Goal: Information Seeking & Learning: Find specific fact

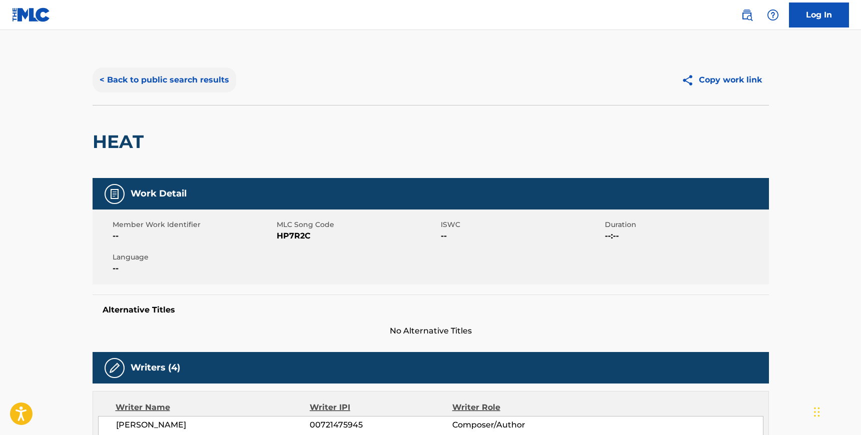
click at [118, 72] on button "< Back to public search results" at bounding box center [165, 80] width 144 height 25
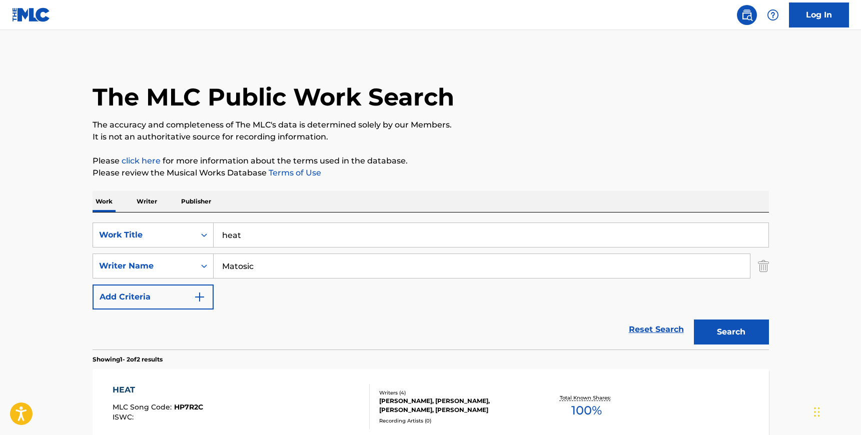
scroll to position [127, 0]
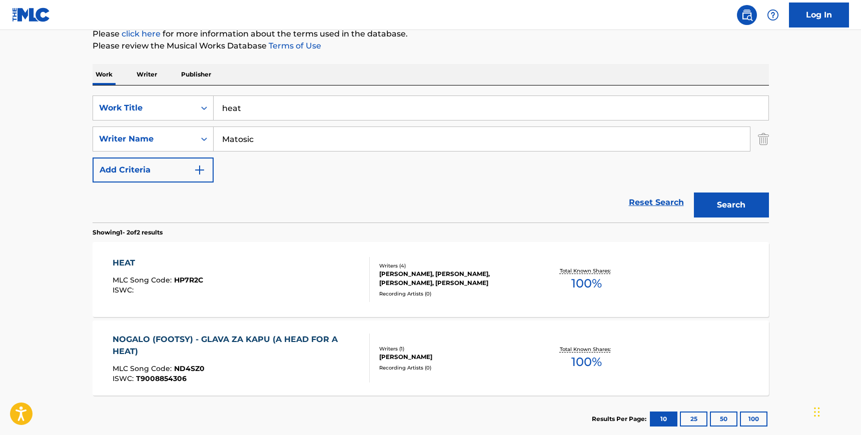
click at [326, 145] on input "Matosic" at bounding box center [482, 139] width 536 height 24
paste input "oreira"
type input "[PERSON_NAME]"
click at [284, 108] on input "heat" at bounding box center [491, 108] width 555 height 24
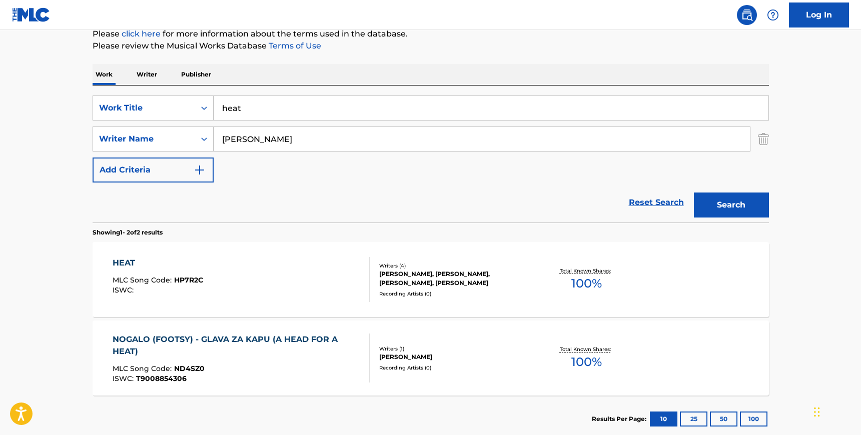
click at [284, 108] on input "heat" at bounding box center [491, 108] width 555 height 24
click at [746, 199] on button "Search" at bounding box center [731, 205] width 75 height 25
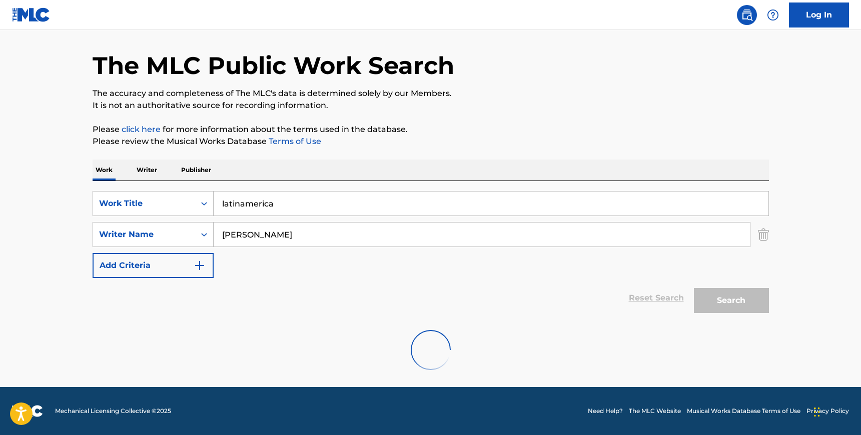
scroll to position [0, 0]
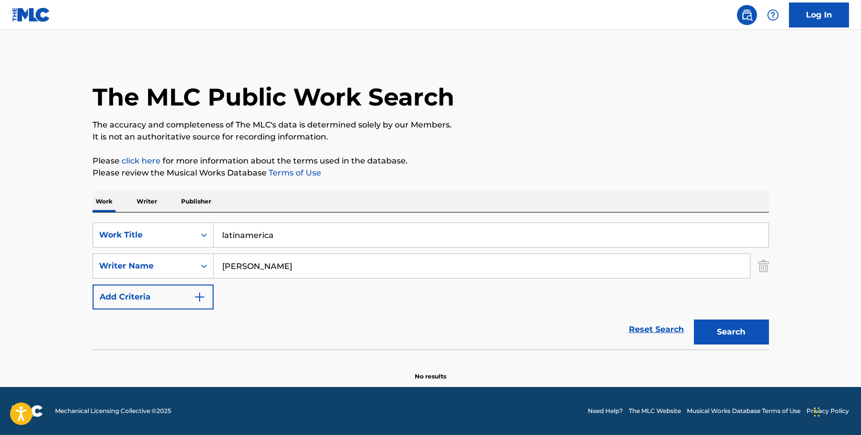
click at [244, 234] on input "latinamerica" at bounding box center [491, 235] width 555 height 24
type input "latina [PERSON_NAME]"
click at [694, 320] on button "Search" at bounding box center [731, 332] width 75 height 25
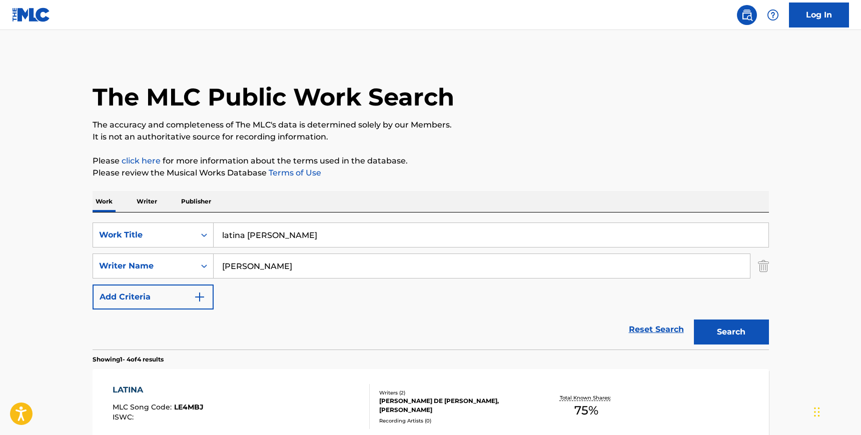
click at [247, 262] on input "[PERSON_NAME]" at bounding box center [482, 266] width 536 height 24
paste input "Calz"
type input "Calza"
click at [249, 235] on input "latina [PERSON_NAME]" at bounding box center [491, 235] width 555 height 24
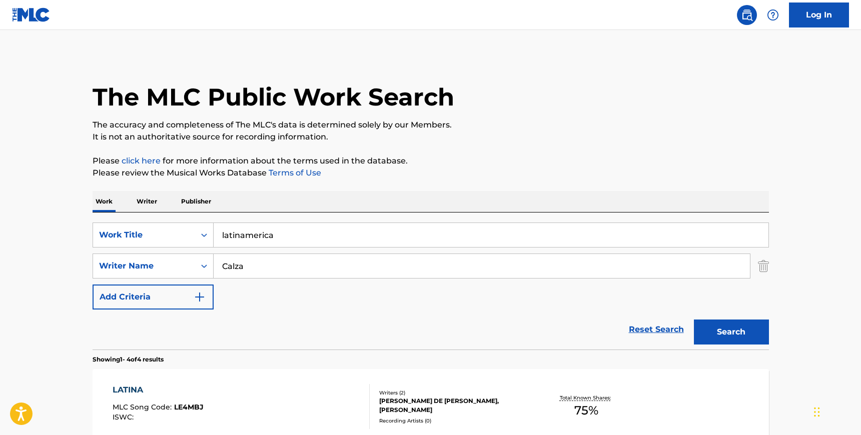
type input "latinamerica"
click at [694, 320] on button "Search" at bounding box center [731, 332] width 75 height 25
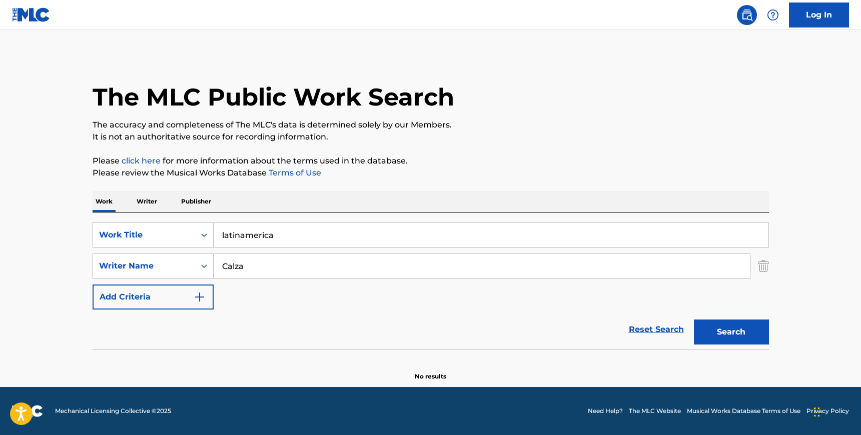
click at [253, 266] on input "Calza" at bounding box center [482, 266] width 536 height 24
paste input "[PERSON_NAME]"
type input "[PERSON_NAME]"
click at [694, 320] on button "Search" at bounding box center [731, 332] width 75 height 25
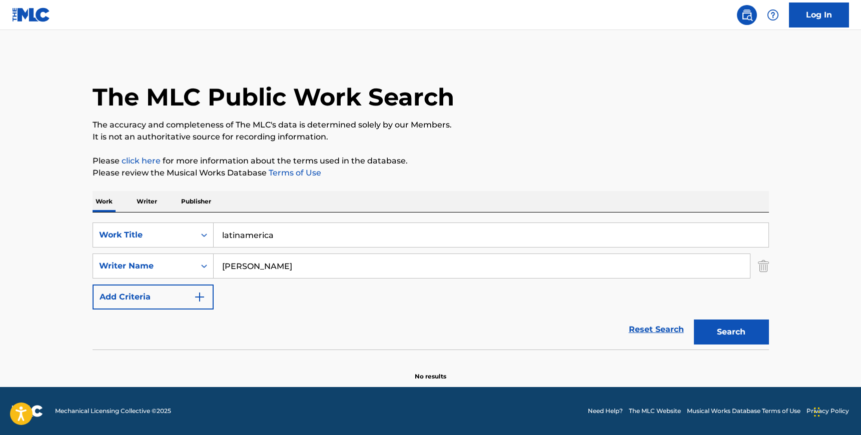
click at [253, 245] on input "latinamerica" at bounding box center [491, 235] width 555 height 24
paste input "6 DE FEBRERO"
type input "6 DE FEBRERO"
click at [241, 254] on input "[PERSON_NAME]" at bounding box center [482, 266] width 536 height 24
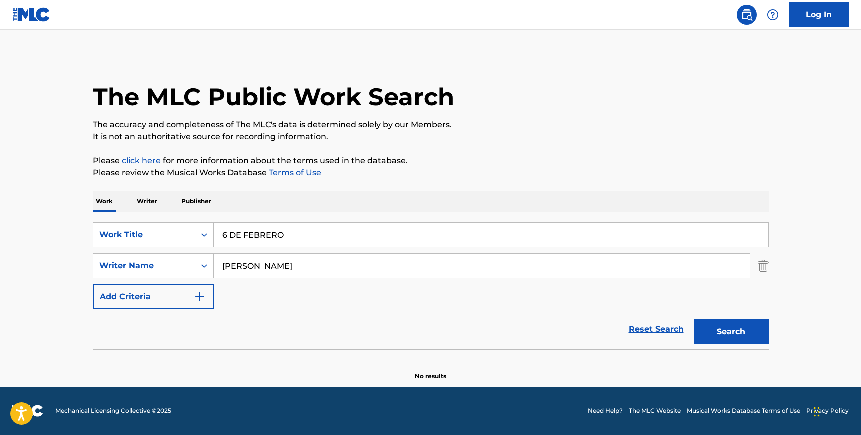
click at [241, 254] on input "[PERSON_NAME]" at bounding box center [482, 266] width 536 height 24
type input "torres"
click at [694, 320] on button "Search" at bounding box center [731, 332] width 75 height 25
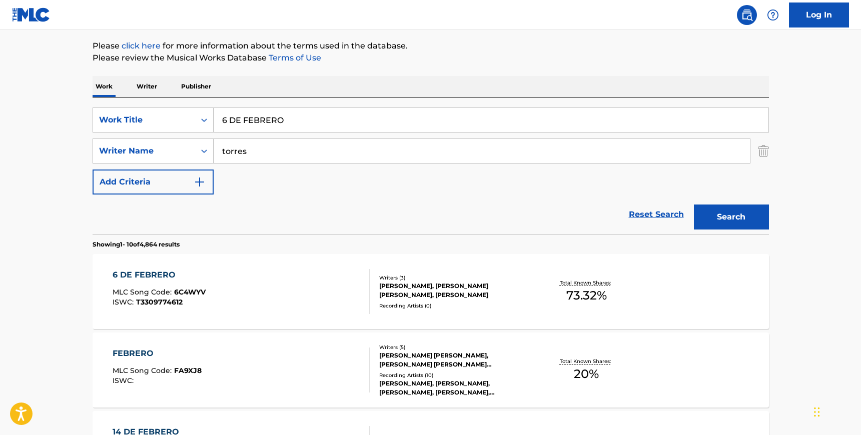
scroll to position [137, 0]
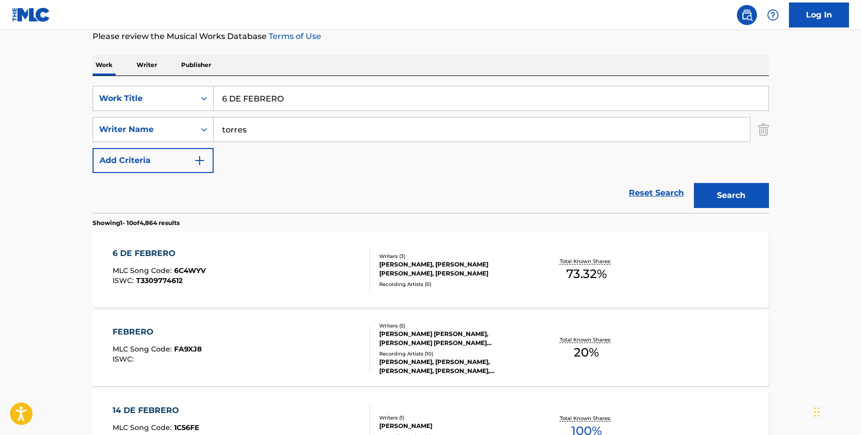
click at [283, 264] on div "6 DE FEBRERO MLC Song Code : 6C4WYV ISWC : T3309774612" at bounding box center [241, 270] width 257 height 45
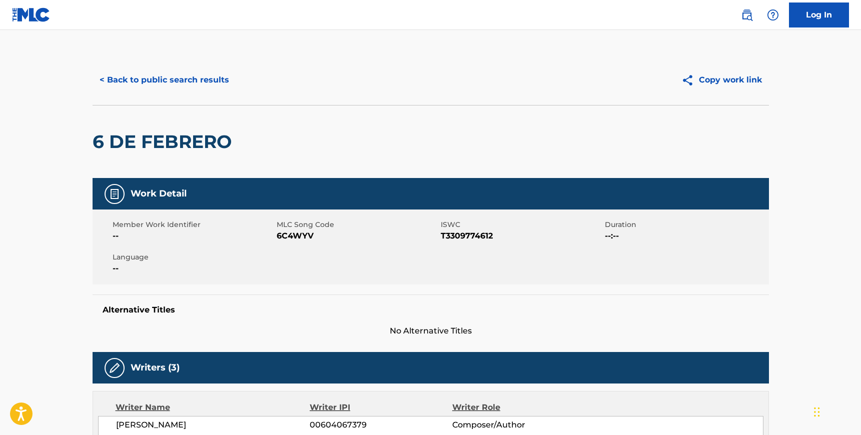
click at [288, 238] on span "6C4WYV" at bounding box center [358, 236] width 162 height 12
copy span "6C4WYV"
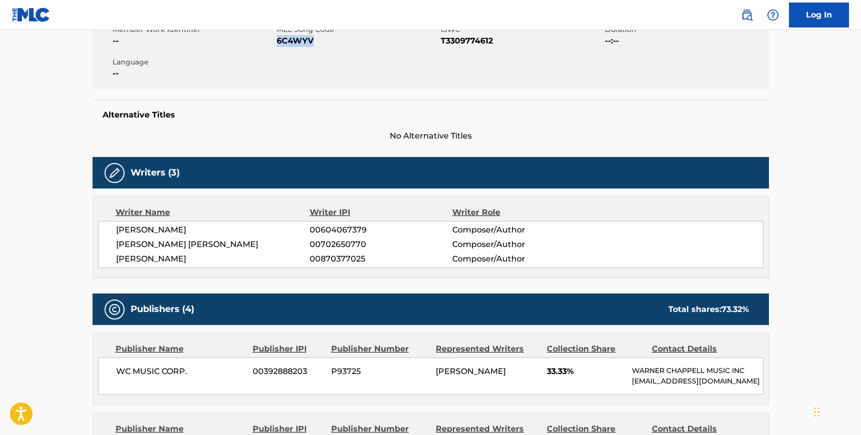
scroll to position [230, 0]
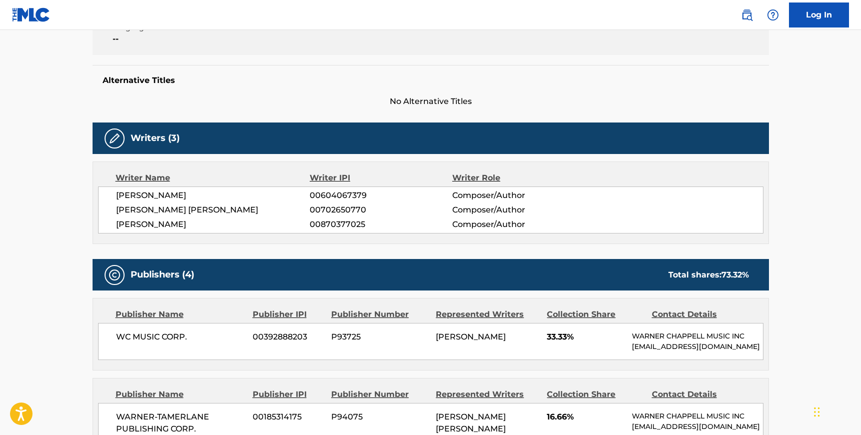
drag, startPoint x: 222, startPoint y: 225, endPoint x: 115, endPoint y: 197, distance: 110.7
click at [115, 197] on div "[PERSON_NAME] 00604067379 Composer/Author [PERSON_NAME] [PERSON_NAME] 007026507…" at bounding box center [431, 210] width 666 height 47
copy div "[PERSON_NAME] 00604067379 Composer/Author [PERSON_NAME] [PERSON_NAME] 007026507…"
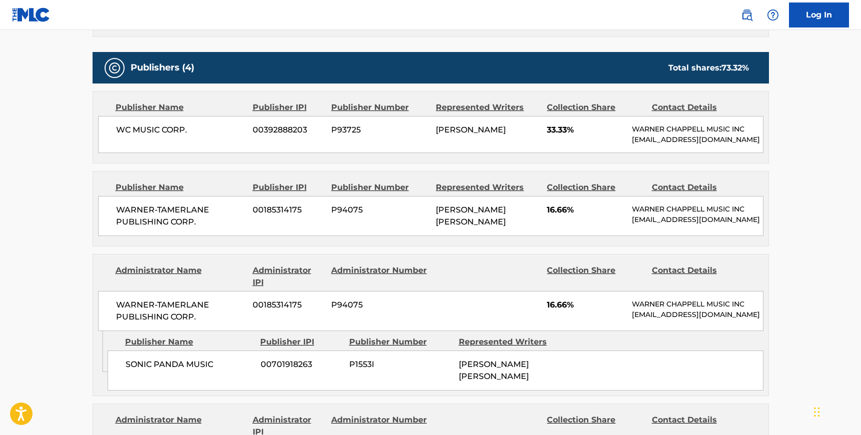
scroll to position [450, 0]
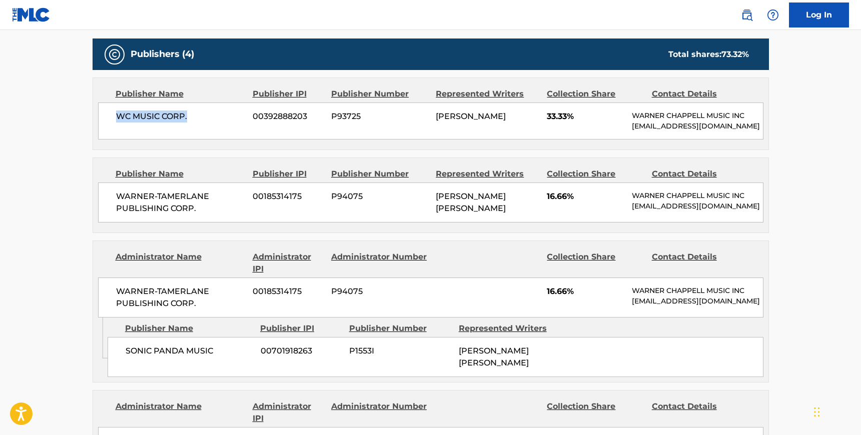
drag, startPoint x: 189, startPoint y: 118, endPoint x: 91, endPoint y: 117, distance: 98.6
click at [91, 117] on div "< Back to public search results Copy work link 6 DE FEBRERO Work Detail Member …" at bounding box center [431, 127] width 701 height 1045
copy span "WC MUSIC CORP."
drag, startPoint x: 199, startPoint y: 208, endPoint x: 105, endPoint y: 190, distance: 95.9
click at [105, 190] on div "WARNER-[PERSON_NAME] PUBLISHING CORP. 00185314175 P94075 [PERSON_NAME] [PERSON_…" at bounding box center [431, 203] width 666 height 40
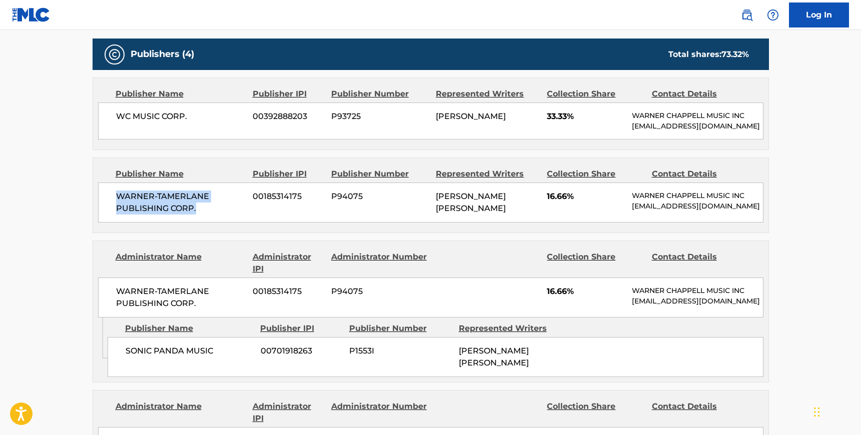
copy span "WARNER-TAMERLANE PUBLISHING CORP."
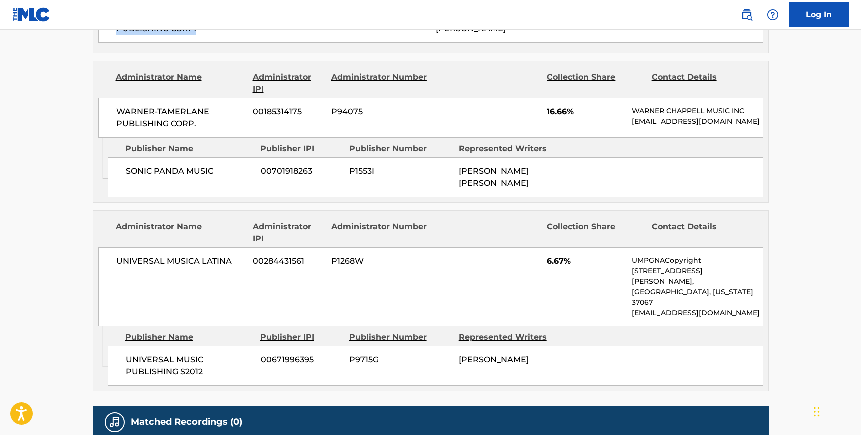
scroll to position [633, 0]
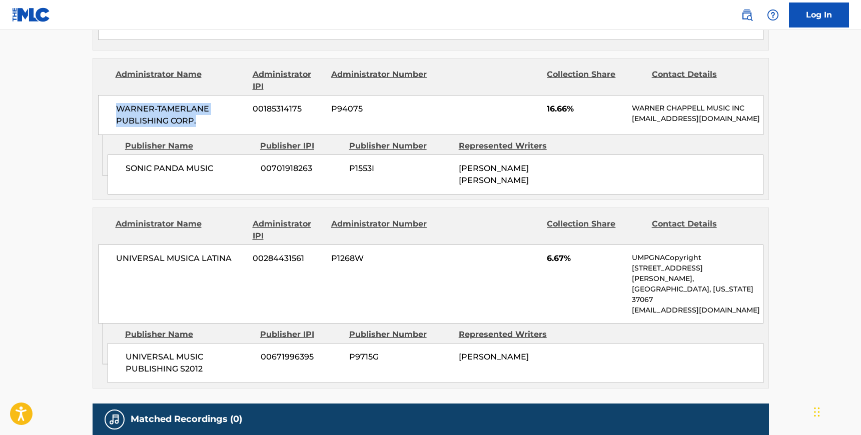
drag, startPoint x: 199, startPoint y: 123, endPoint x: 105, endPoint y: 108, distance: 95.3
click at [105, 108] on div "WARNER-[PERSON_NAME] PUBLISHING CORP. 00185314175 P94075 16.66% [PERSON_NAME] M…" at bounding box center [431, 115] width 666 height 40
copy span "WARNER-TAMERLANE PUBLISHING CORP."
drag, startPoint x: 216, startPoint y: 166, endPoint x: 127, endPoint y: 163, distance: 89.1
click at [127, 163] on span "SONIC PANDA MUSIC" at bounding box center [190, 169] width 128 height 12
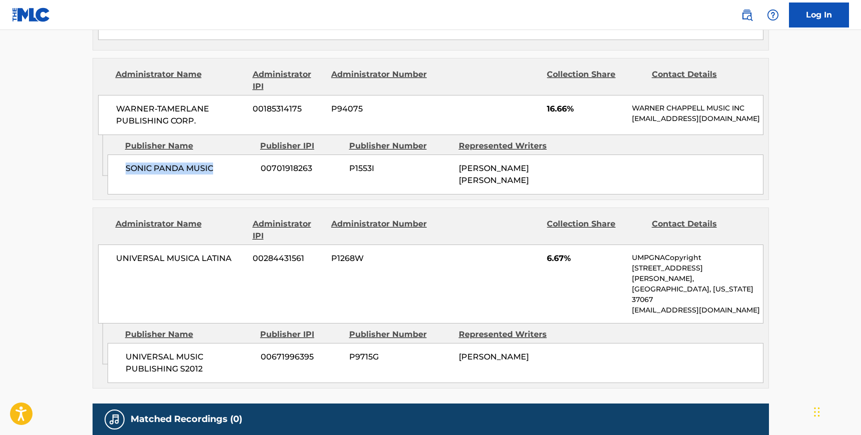
copy span "SONIC PANDA MUSIC"
drag, startPoint x: 238, startPoint y: 257, endPoint x: 111, endPoint y: 254, distance: 126.6
click at [111, 254] on div "UNIVERSAL MUSICA LATINA 00284431561 P1268W 6.67% UMPGNACopyright [STREET_ADDRES…" at bounding box center [431, 284] width 666 height 79
copy span "UNIVERSAL MUSICA LATINA"
copy span "UNIVERSAL MUSIC PUBLISHING S2012"
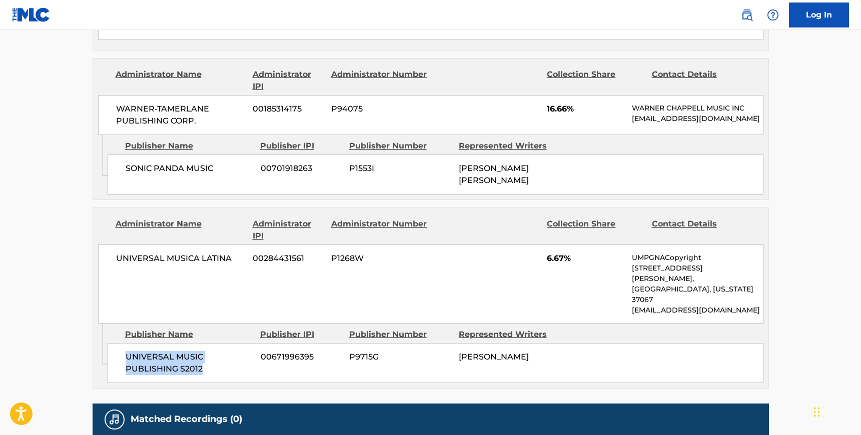
drag, startPoint x: 208, startPoint y: 348, endPoint x: 117, endPoint y: 330, distance: 92.4
click at [117, 343] on div "UNIVERSAL MUSIC PUBLISHING S2012 00671996395 P9715G [PERSON_NAME]" at bounding box center [436, 363] width 656 height 40
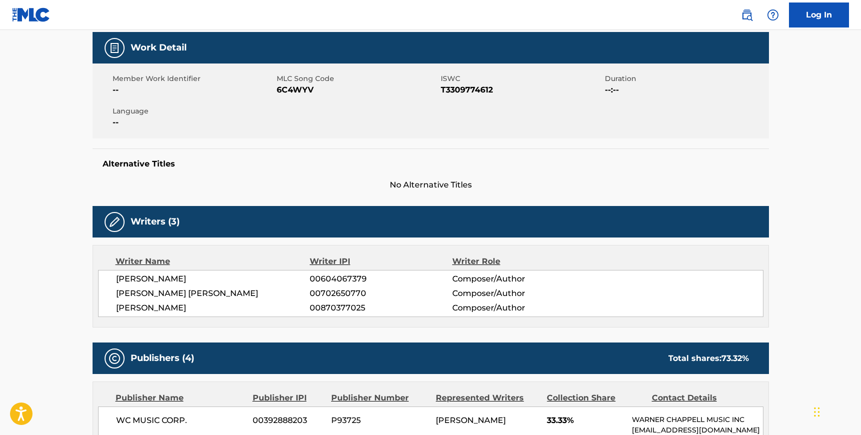
scroll to position [0, 0]
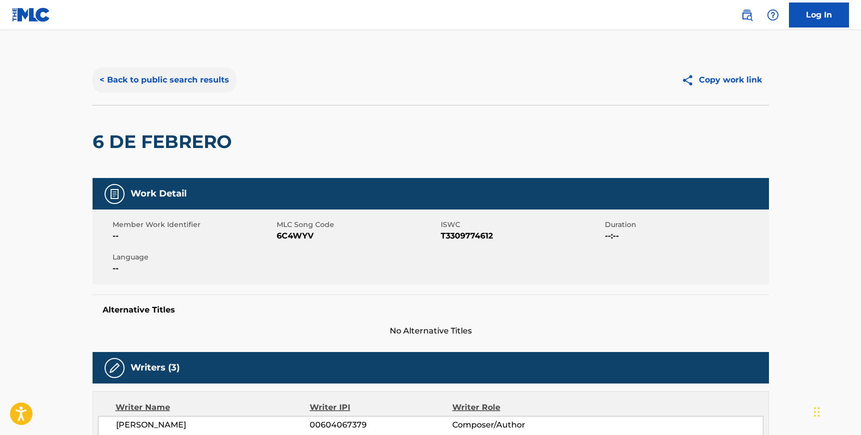
click at [150, 70] on button "< Back to public search results" at bounding box center [165, 80] width 144 height 25
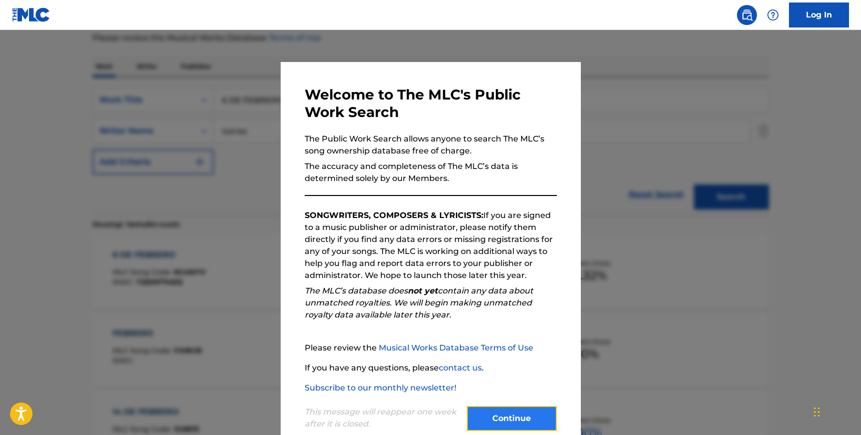
click at [510, 427] on button "Continue" at bounding box center [512, 418] width 90 height 25
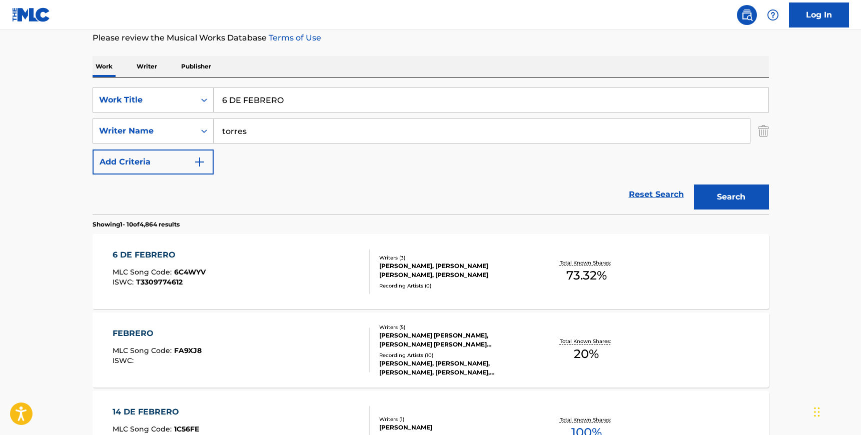
click at [271, 92] on input "6 DE FEBRERO" at bounding box center [491, 100] width 555 height 24
type input "no tiene sentido"
click at [268, 124] on input "torres" at bounding box center [482, 131] width 536 height 24
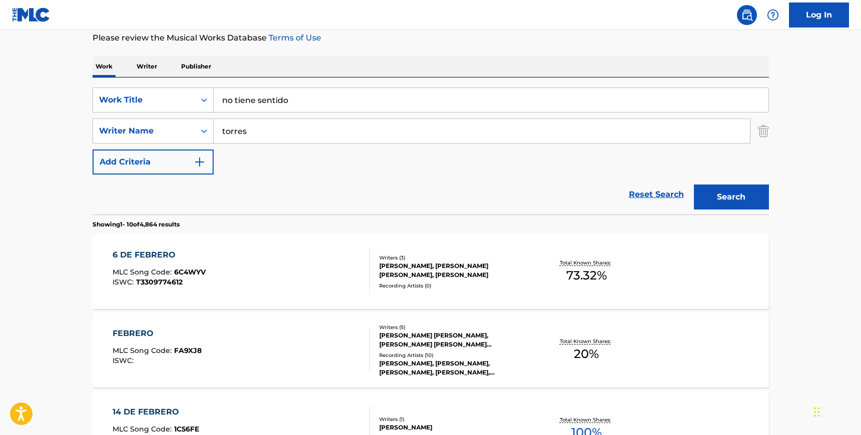
click at [268, 124] on input "torres" at bounding box center [482, 131] width 536 height 24
paste input "[PERSON_NAME]"
click at [705, 188] on button "Search" at bounding box center [731, 197] width 75 height 25
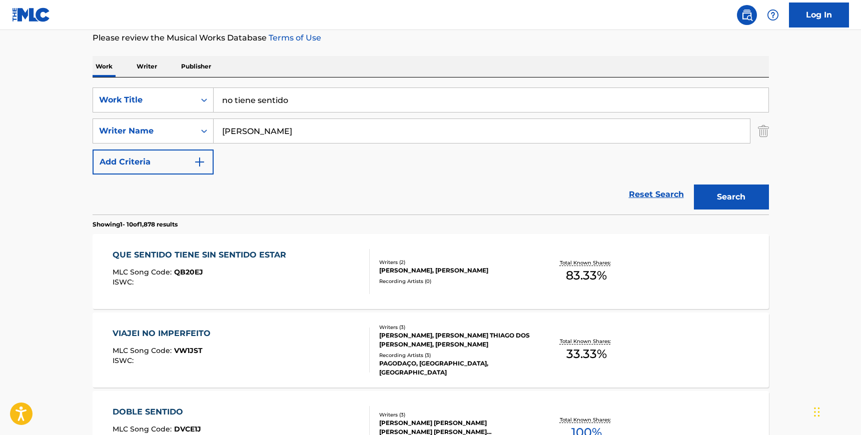
click at [267, 125] on input "[PERSON_NAME]" at bounding box center [482, 131] width 536 height 24
click at [694, 185] on button "Search" at bounding box center [731, 197] width 75 height 25
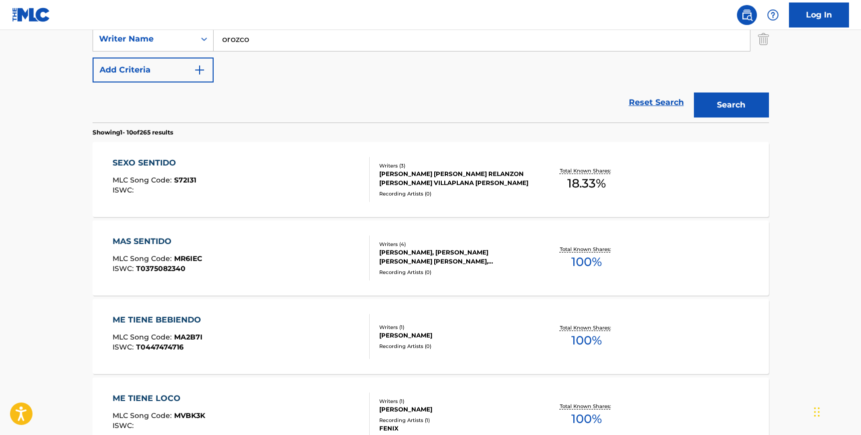
scroll to position [227, 0]
click at [811, 278] on main "The MLC Public Work Search The accuracy and completeness of The MLC's data is d…" at bounding box center [430, 392] width 861 height 1178
click at [804, 253] on main "The MLC Public Work Search The accuracy and completeness of The MLC's data is d…" at bounding box center [430, 392] width 861 height 1178
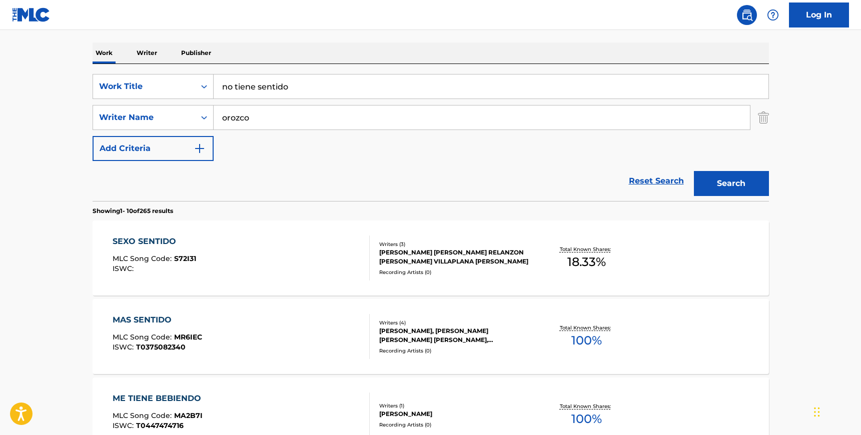
scroll to position [138, 0]
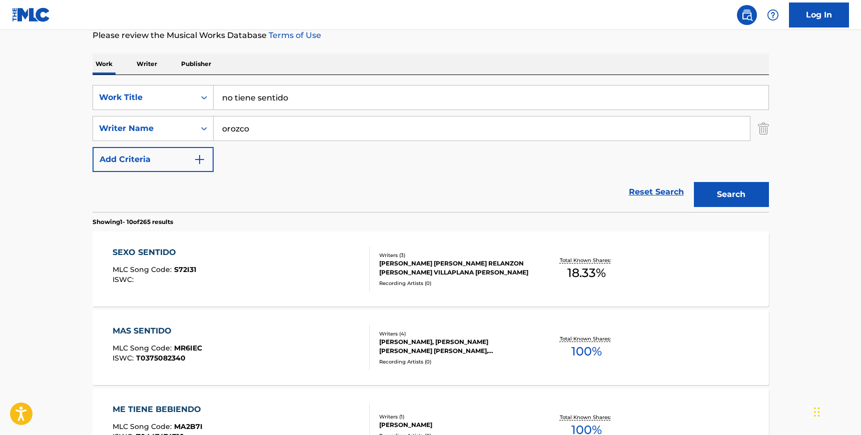
click at [239, 133] on input "orozco" at bounding box center [482, 129] width 536 height 24
paste input "[PERSON_NAME]"
type input "[PERSON_NAME]"
click at [270, 101] on input "no tiene sentido" at bounding box center [491, 98] width 555 height 24
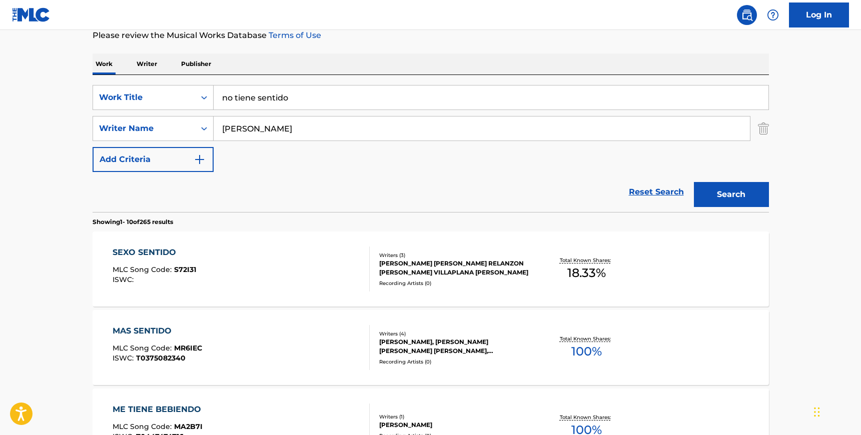
click at [270, 101] on input "no tiene sentido" at bounding box center [491, 98] width 555 height 24
type input "lipstick"
click at [694, 182] on button "Search" at bounding box center [731, 194] width 75 height 25
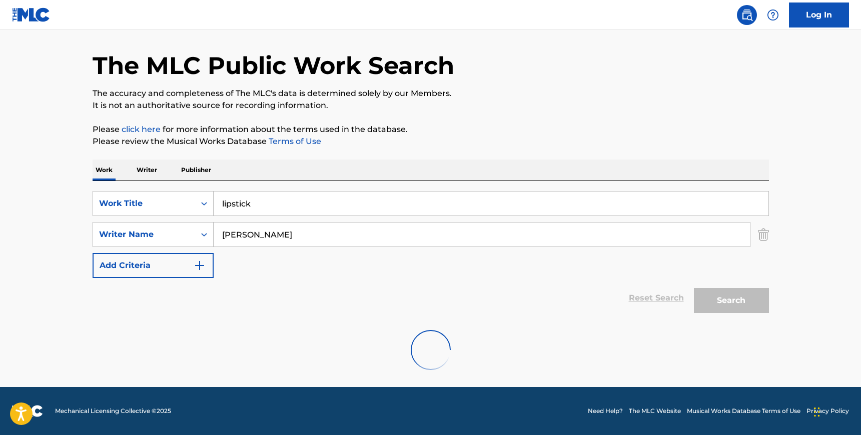
scroll to position [0, 0]
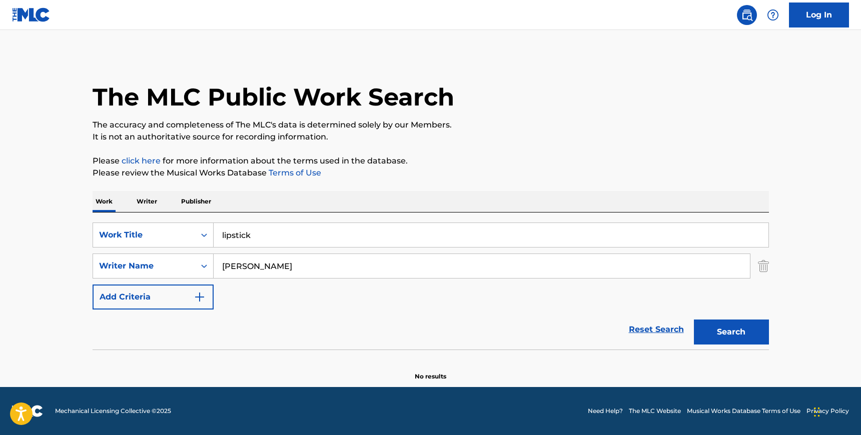
click at [252, 269] on input "[PERSON_NAME]" at bounding box center [482, 266] width 536 height 24
paste input "[PERSON_NAME]"
type input "[PERSON_NAME]"
click at [694, 320] on button "Search" at bounding box center [731, 332] width 75 height 25
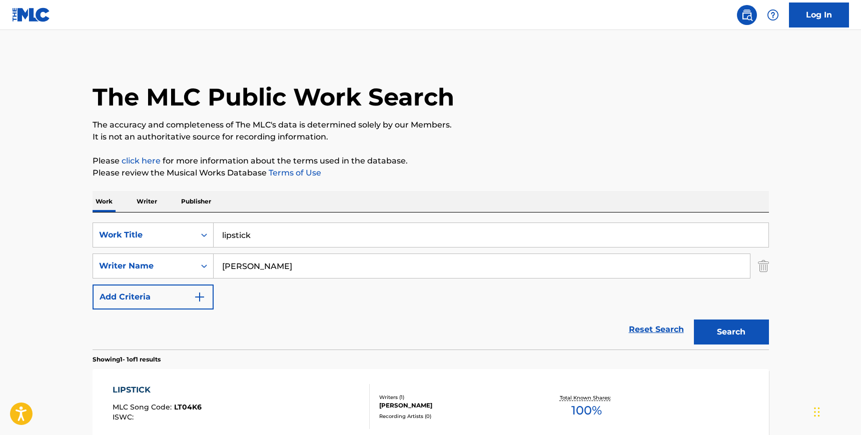
scroll to position [109, 0]
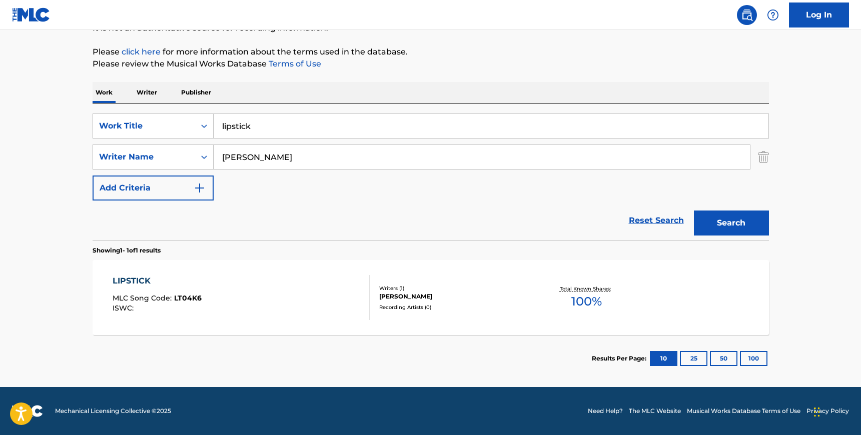
click at [311, 305] on div "LIPSTICK MLC Song Code : LT04K6 ISWC :" at bounding box center [241, 297] width 257 height 45
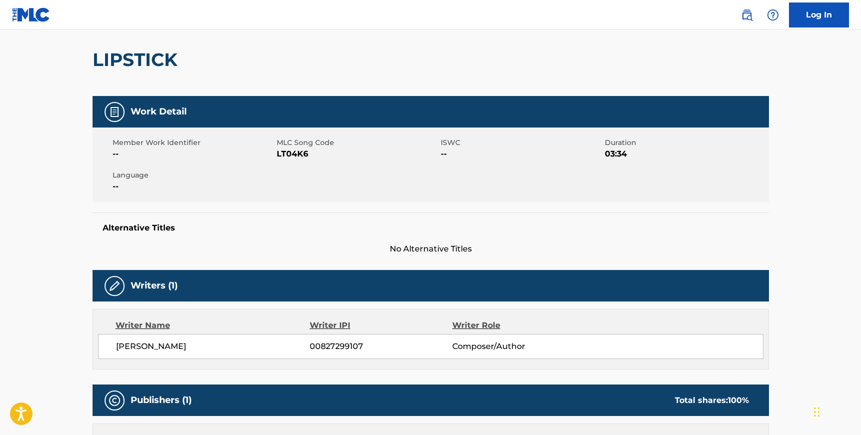
scroll to position [84, 0]
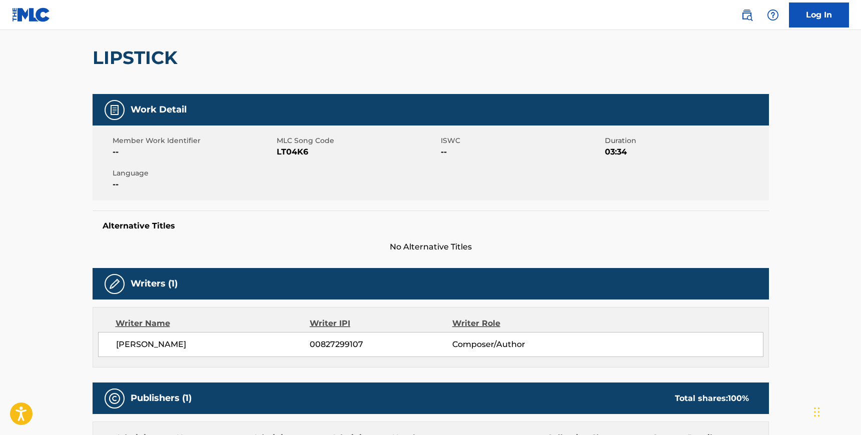
click at [298, 151] on span "LT04K6" at bounding box center [358, 152] width 162 height 12
copy span "LT04K6"
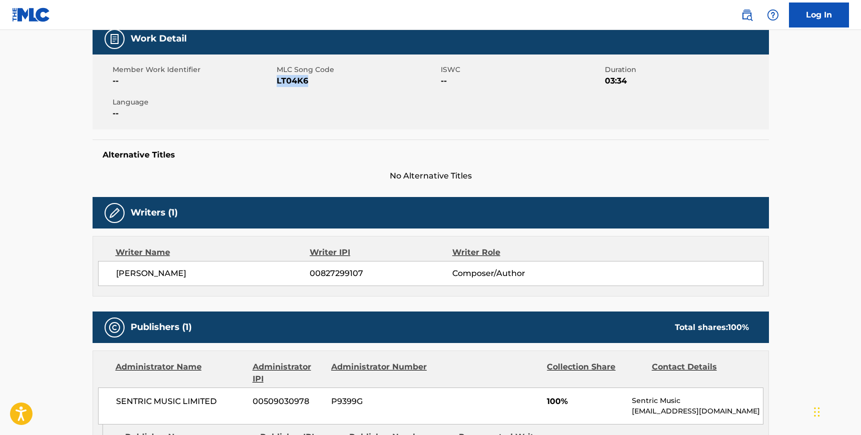
scroll to position [167, 0]
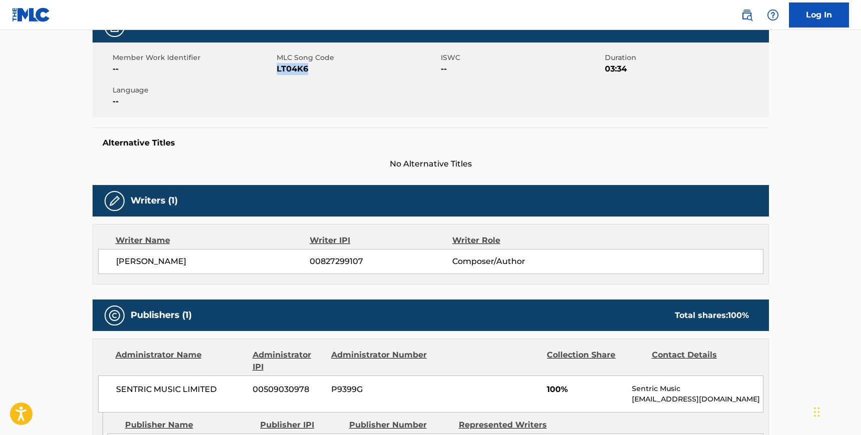
drag, startPoint x: 237, startPoint y: 263, endPoint x: 114, endPoint y: 266, distance: 123.6
click at [114, 266] on div "[PERSON_NAME] 00827299107 Composer/Author" at bounding box center [431, 261] width 666 height 25
copy span "[PERSON_NAME]"
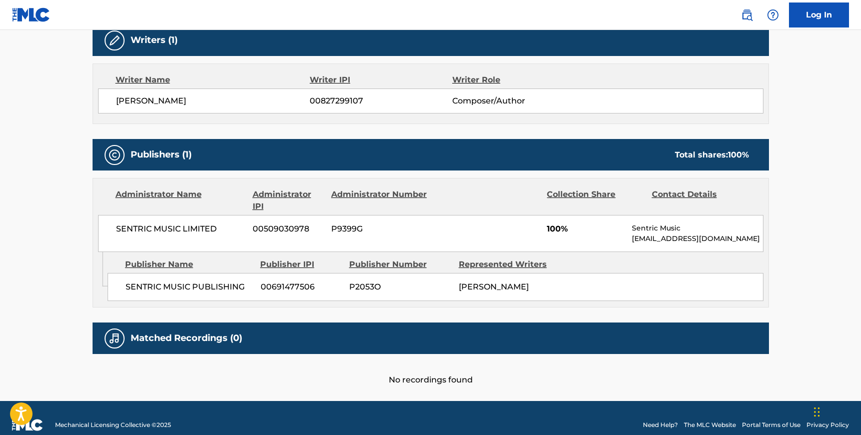
scroll to position [334, 0]
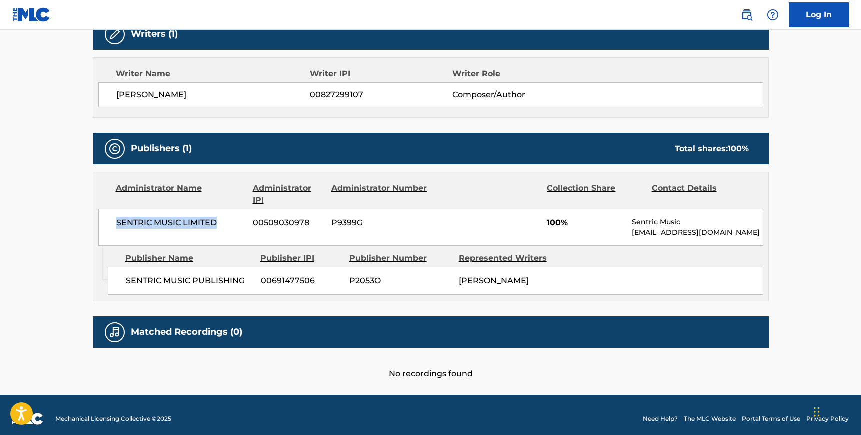
drag, startPoint x: 217, startPoint y: 220, endPoint x: 115, endPoint y: 224, distance: 102.7
click at [115, 224] on div "SENTRIC MUSIC LIMITED 00509030978 P9399G 100% Sentric Music [EMAIL_ADDRESS][DOM…" at bounding box center [431, 227] width 666 height 37
drag, startPoint x: 245, startPoint y: 280, endPoint x: 122, endPoint y: 283, distance: 123.1
click at [122, 283] on div "SENTRIC MUSIC PUBLISHING 00691477506 P2053O [PERSON_NAME]" at bounding box center [436, 281] width 656 height 28
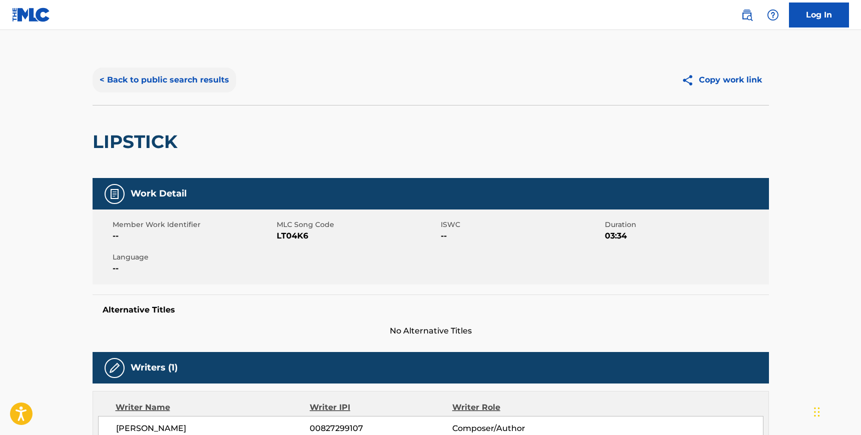
click at [132, 83] on button "< Back to public search results" at bounding box center [165, 80] width 144 height 25
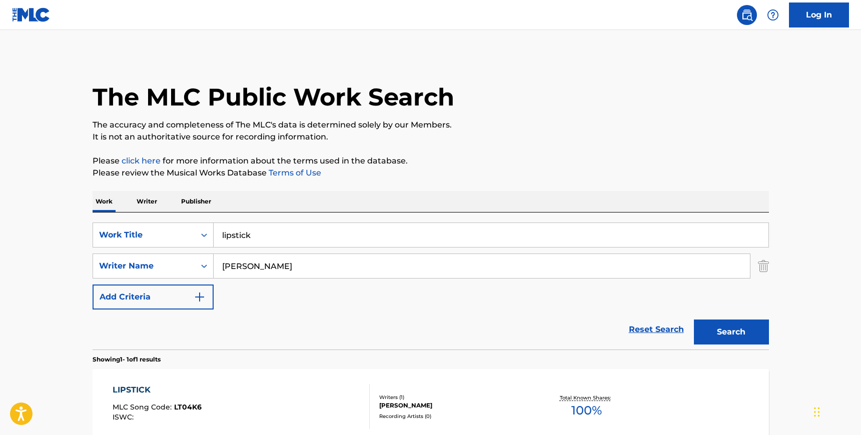
scroll to position [52, 0]
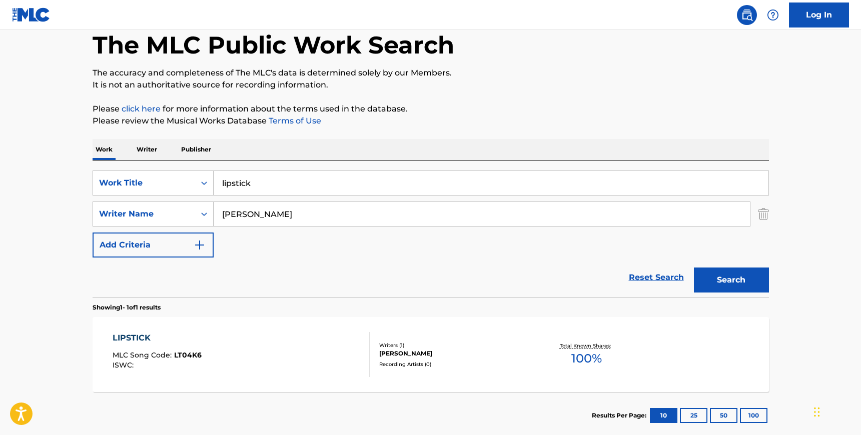
click at [261, 192] on input "lipstick" at bounding box center [491, 183] width 555 height 24
type input "stay country or die tryin"
click at [765, 218] on img "Search Form" at bounding box center [763, 214] width 11 height 25
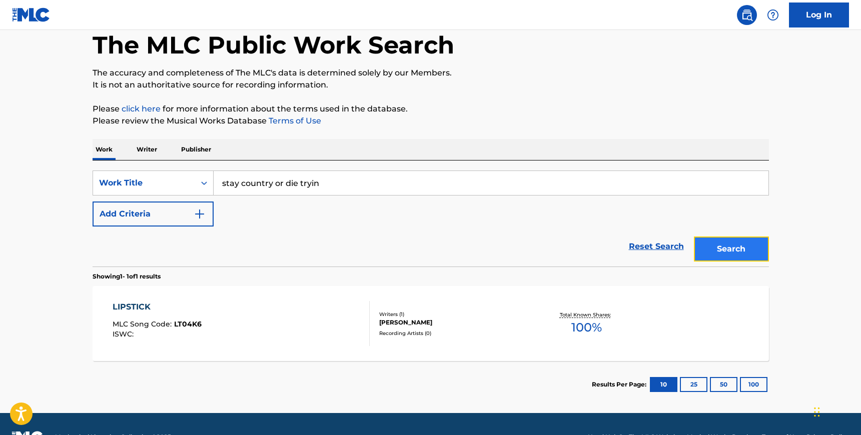
click at [751, 245] on button "Search" at bounding box center [731, 249] width 75 height 25
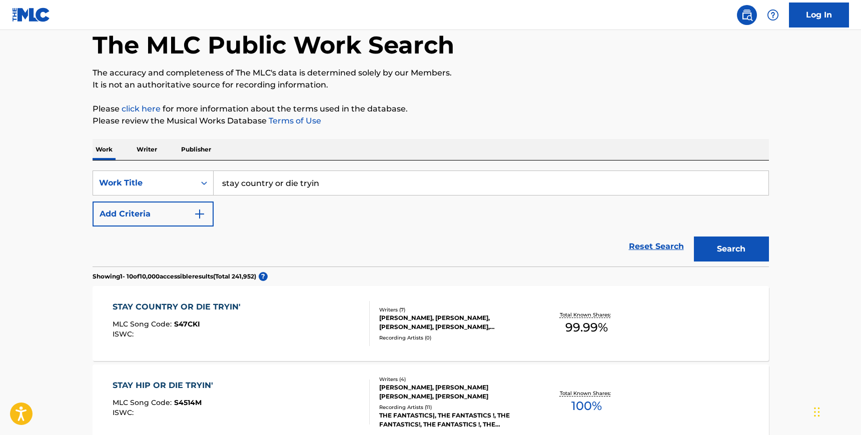
click at [277, 324] on div "STAY COUNTRY OR DIE TRYIN' MLC Song Code : S47CKI ISWC :" at bounding box center [241, 323] width 257 height 45
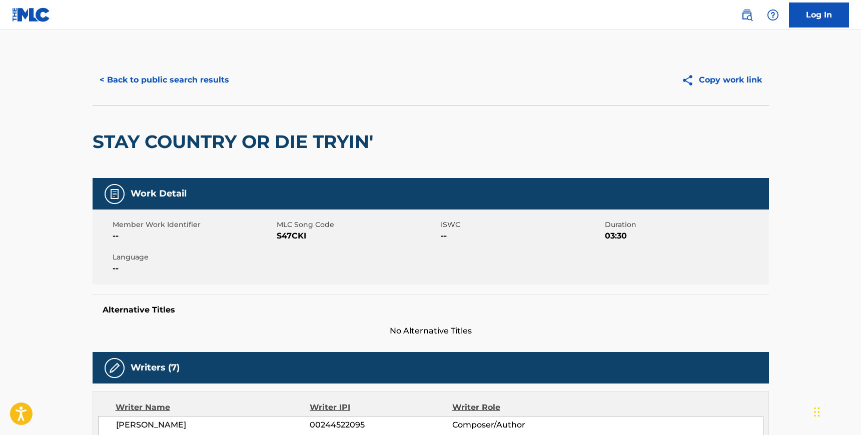
click at [283, 236] on span "S47CKI" at bounding box center [358, 236] width 162 height 12
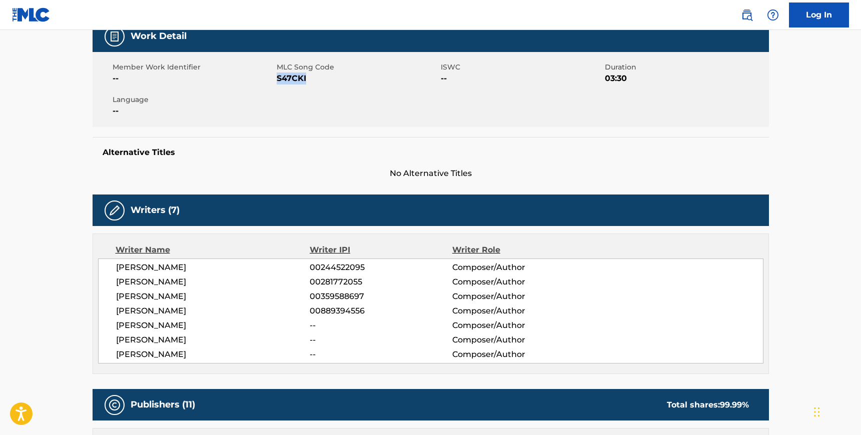
scroll to position [163, 0]
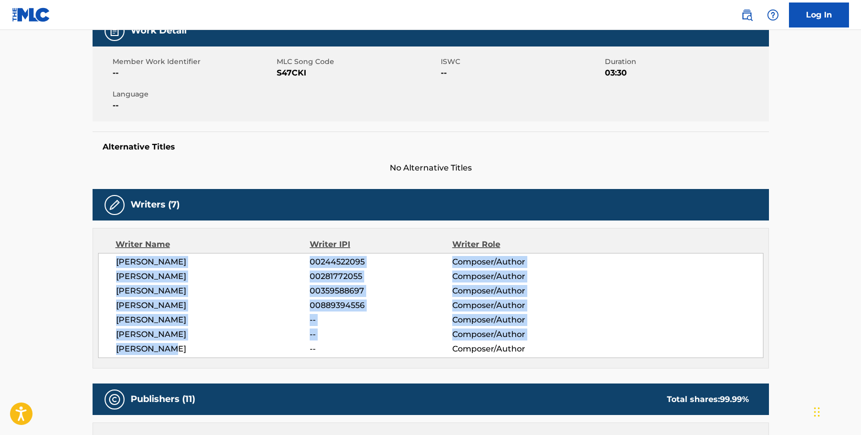
drag, startPoint x: 181, startPoint y: 349, endPoint x: 118, endPoint y: 262, distance: 107.4
click at [118, 262] on div "[PERSON_NAME] 00244522095 Composer/Author [PERSON_NAME] 00281772055 Composer/Au…" at bounding box center [431, 305] width 666 height 105
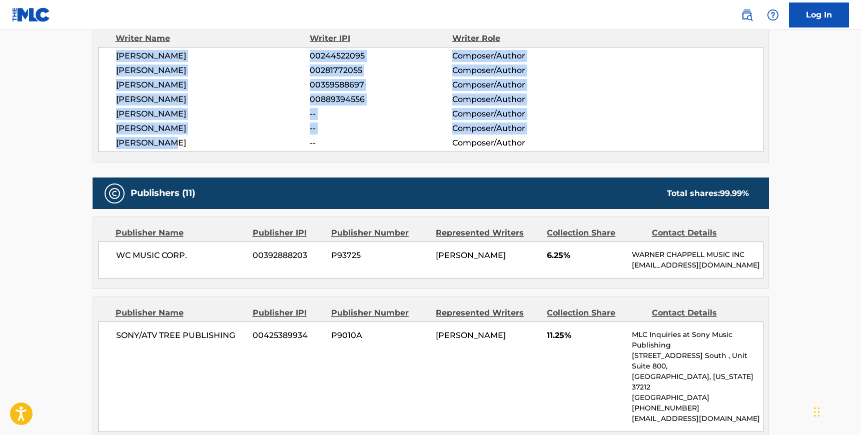
scroll to position [370, 0]
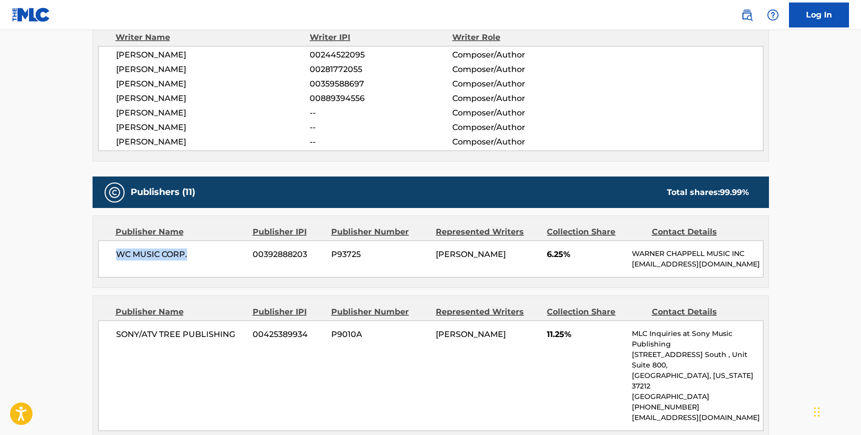
drag, startPoint x: 192, startPoint y: 253, endPoint x: 103, endPoint y: 252, distance: 89.6
click at [103, 252] on div "WC MUSIC CORP. 00392888203 P93725 [PERSON_NAME] 6.25% [PERSON_NAME] MUSIC INC […" at bounding box center [431, 259] width 666 height 37
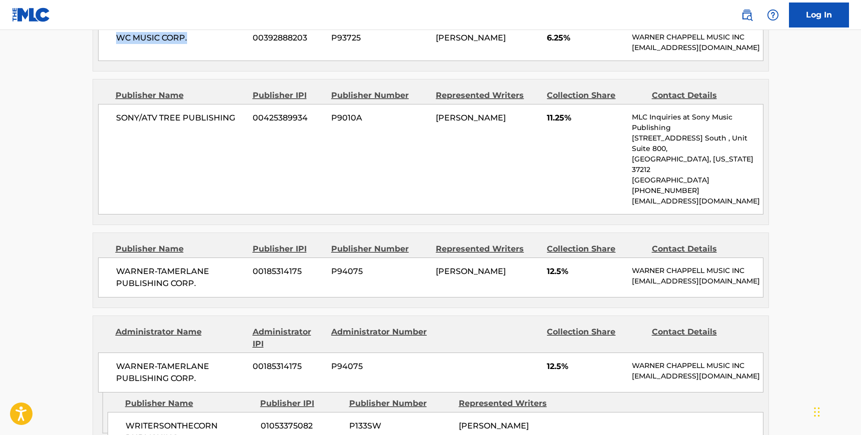
scroll to position [593, 0]
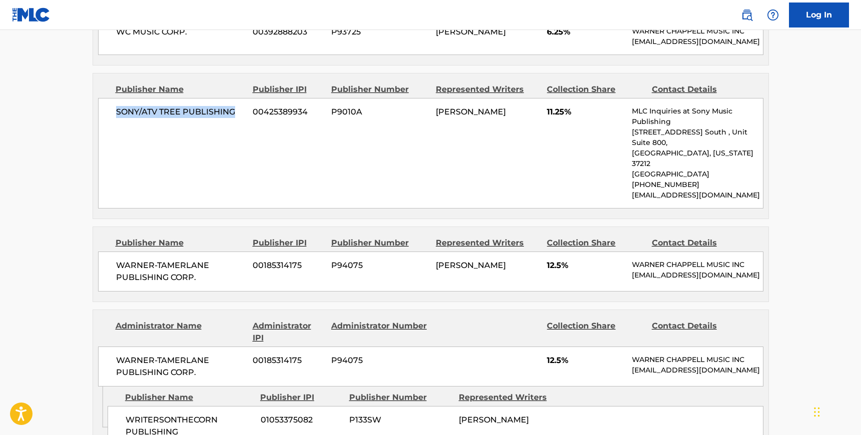
drag, startPoint x: 235, startPoint y: 112, endPoint x: 113, endPoint y: 111, distance: 122.1
click at [113, 111] on div "SONY/ATV TREE PUBLISHING 00425389934 P9010A [PERSON_NAME] 11.25% MLC Inquiries …" at bounding box center [431, 153] width 666 height 111
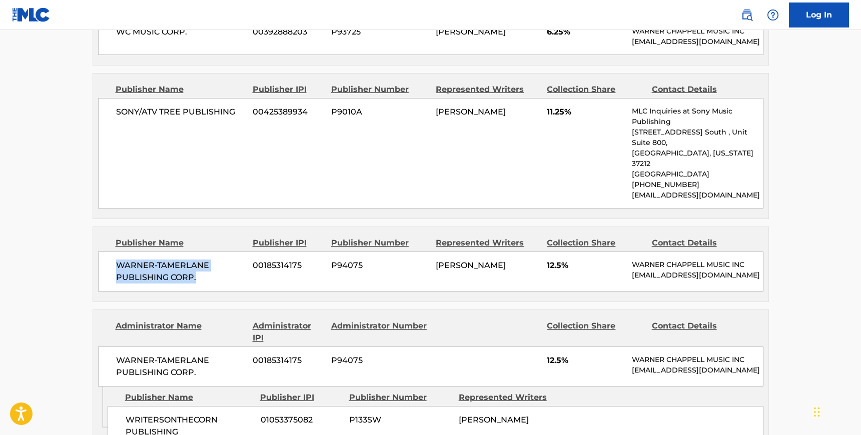
drag, startPoint x: 197, startPoint y: 255, endPoint x: 111, endPoint y: 242, distance: 87.1
click at [111, 252] on div "WARNER-[PERSON_NAME] PUBLISHING CORP. 00185314175 P94075 [PERSON_NAME] 12.5% [P…" at bounding box center [431, 272] width 666 height 40
click at [109, 252] on div "WARNER-[PERSON_NAME] PUBLISHING CORP. 00185314175 P94075 [PERSON_NAME] 12.5% [P…" at bounding box center [431, 272] width 666 height 40
drag, startPoint x: 115, startPoint y: 239, endPoint x: 202, endPoint y: 254, distance: 88.8
click at [202, 254] on div "WARNER-[PERSON_NAME] PUBLISHING CORP. 00185314175 P94075 [PERSON_NAME] 12.5% [P…" at bounding box center [431, 272] width 666 height 40
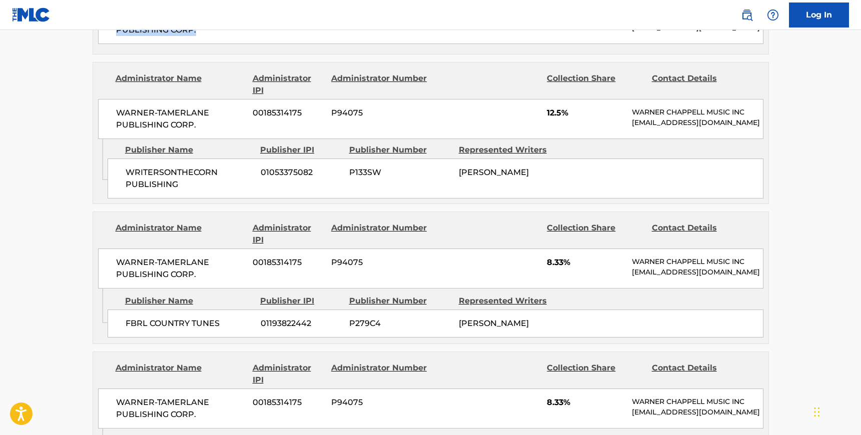
scroll to position [836, 0]
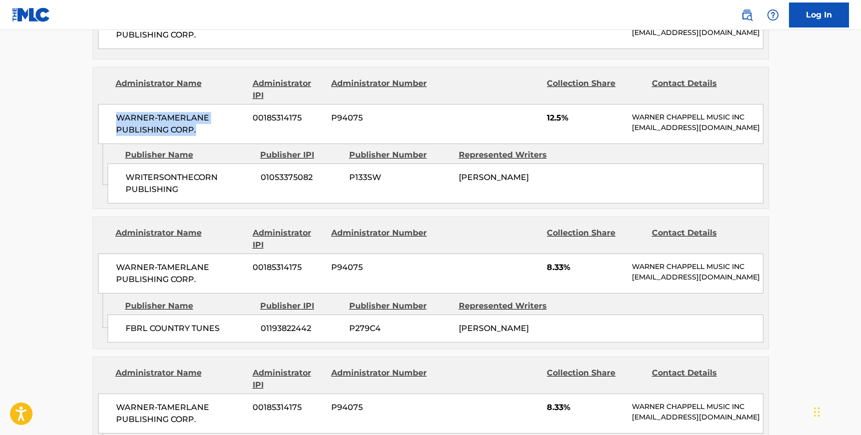
drag, startPoint x: 196, startPoint y: 108, endPoint x: 111, endPoint y: 96, distance: 86.5
click at [111, 104] on div "WARNER-[PERSON_NAME] PUBLISHING CORP. 00185314175 P94075 12.5% [PERSON_NAME] MU…" at bounding box center [431, 124] width 666 height 40
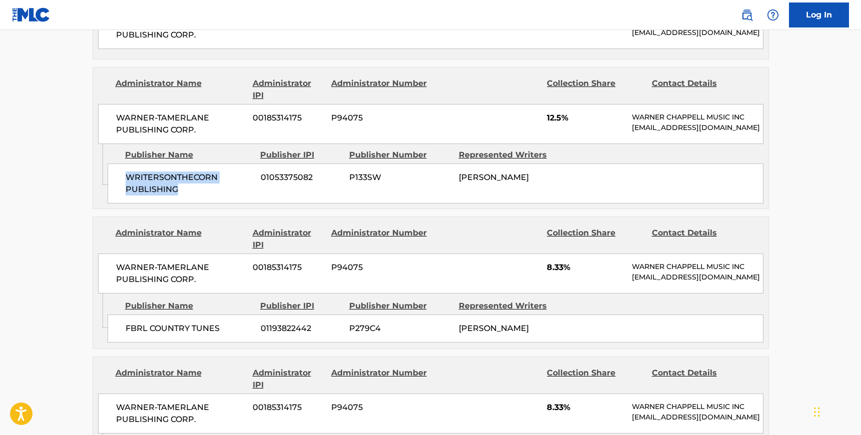
drag, startPoint x: 183, startPoint y: 169, endPoint x: 122, endPoint y: 156, distance: 62.5
click at [122, 164] on div "WRITERSONTHECORN PUBLISHING 01053375082 P133SW [PERSON_NAME]" at bounding box center [436, 184] width 656 height 40
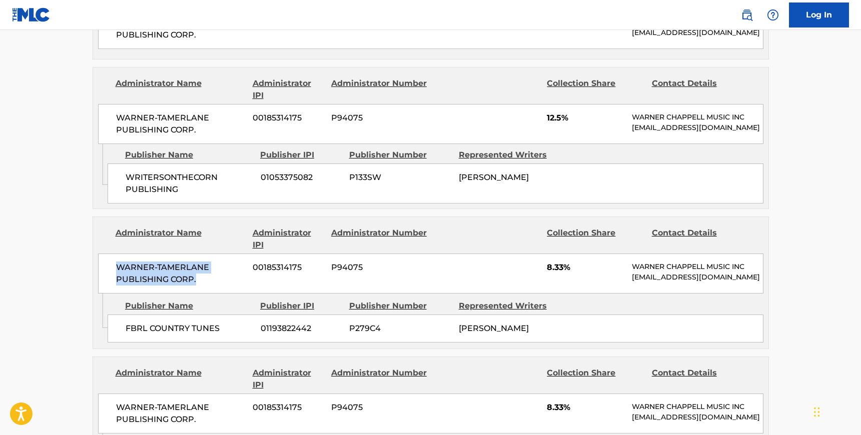
drag, startPoint x: 198, startPoint y: 258, endPoint x: 112, endPoint y: 243, distance: 87.3
click at [112, 254] on div "WARNER-[PERSON_NAME] PUBLISHING CORP. 00185314175 P94075 8.33% [PERSON_NAME] MU…" at bounding box center [431, 274] width 666 height 40
drag, startPoint x: 219, startPoint y: 302, endPoint x: 113, endPoint y: 298, distance: 105.7
click at [113, 315] on div "FBRL COUNTRY TUNES 01193822442 P279C4 [PERSON_NAME]" at bounding box center [436, 329] width 656 height 28
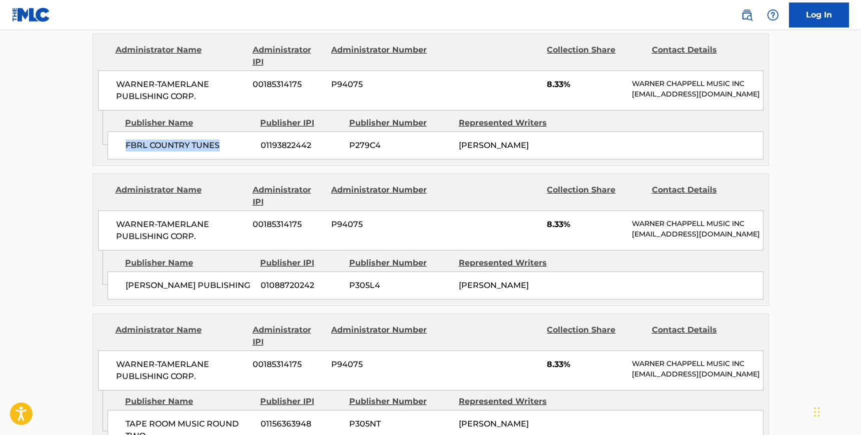
scroll to position [1025, 0]
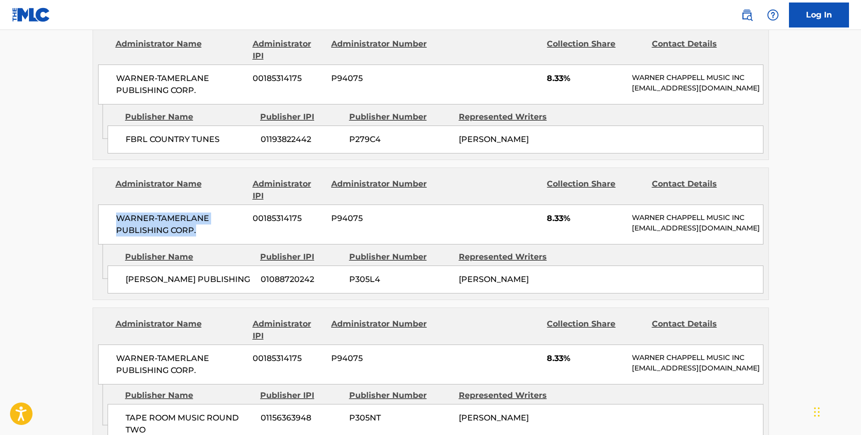
drag, startPoint x: 196, startPoint y: 208, endPoint x: 110, endPoint y: 198, distance: 86.6
click at [110, 205] on div "WARNER-[PERSON_NAME] PUBLISHING CORP. 00185314175 P94075 8.33% [PERSON_NAME] MU…" at bounding box center [431, 225] width 666 height 40
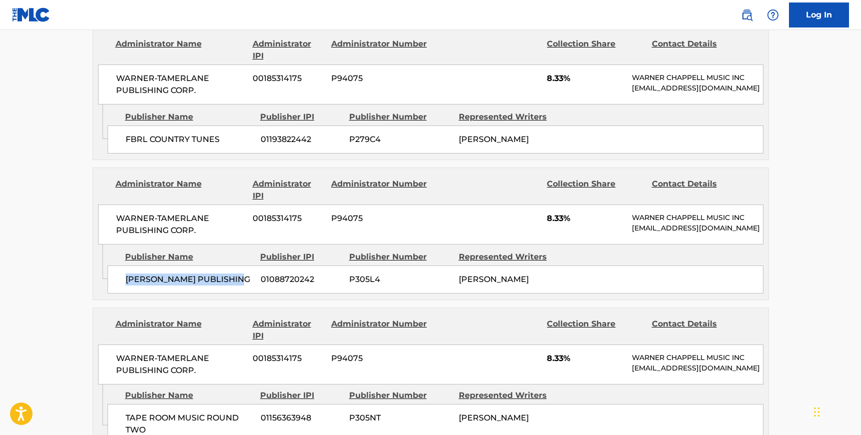
drag, startPoint x: 248, startPoint y: 258, endPoint x: 127, endPoint y: 250, distance: 121.3
click at [127, 274] on span "[PERSON_NAME] PUBLISHING" at bounding box center [190, 280] width 128 height 12
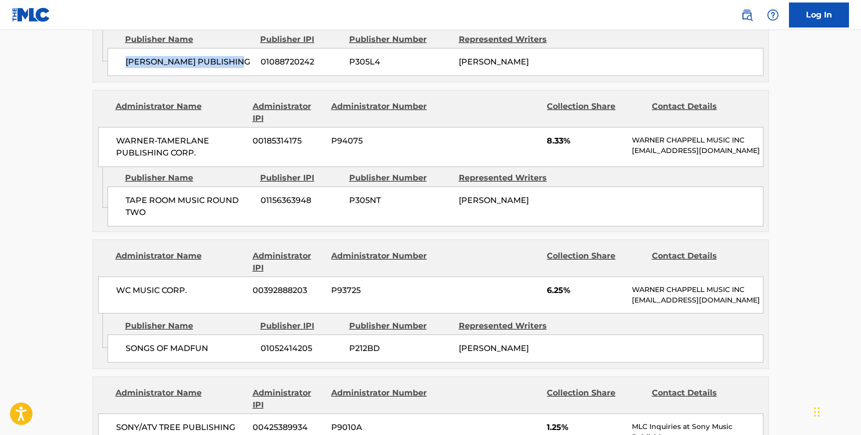
scroll to position [1245, 0]
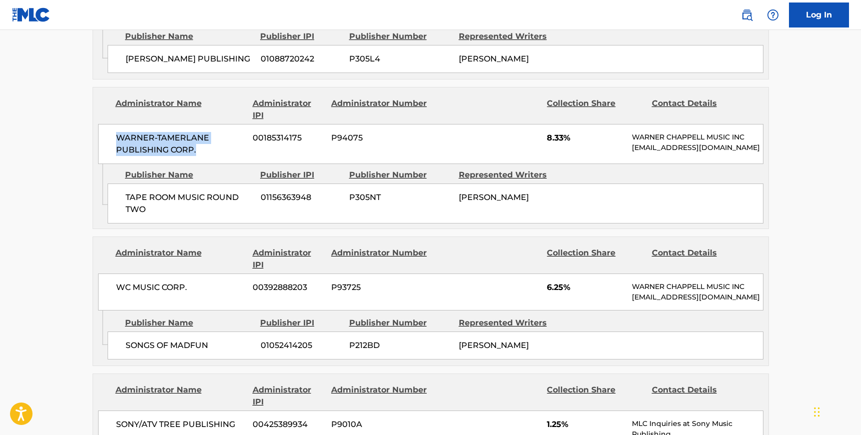
drag, startPoint x: 198, startPoint y: 121, endPoint x: 107, endPoint y: 112, distance: 92.0
click at [107, 124] on div "WARNER-[PERSON_NAME] PUBLISHING CORP. 00185314175 P94075 8.33% [PERSON_NAME] MU…" at bounding box center [431, 144] width 666 height 40
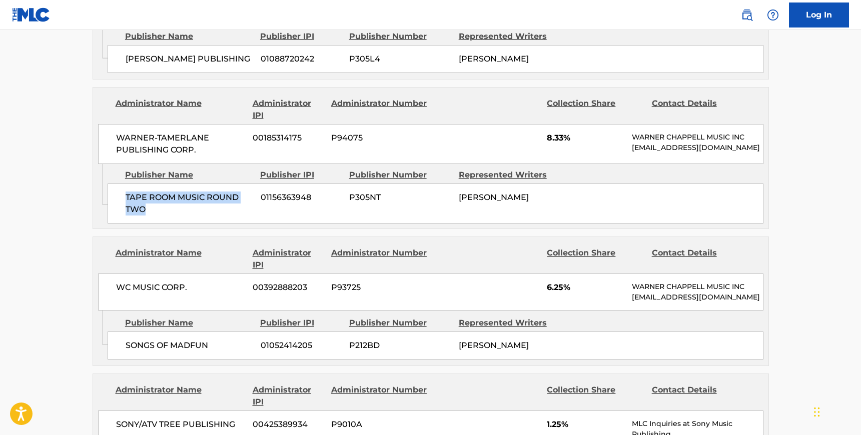
drag, startPoint x: 150, startPoint y: 188, endPoint x: 123, endPoint y: 169, distance: 32.8
click at [123, 184] on div "TAPE ROOM MUSIC ROUND TWO 01156363948 P305NT [PERSON_NAME]" at bounding box center [436, 204] width 656 height 40
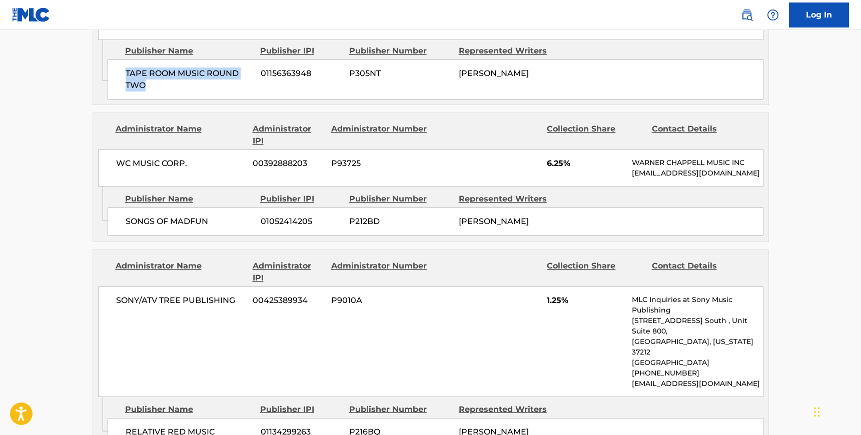
scroll to position [1371, 0]
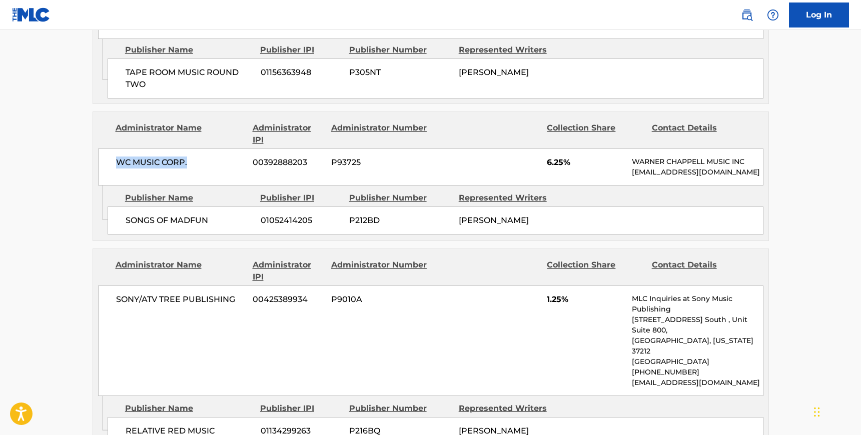
drag, startPoint x: 193, startPoint y: 134, endPoint x: 98, endPoint y: 134, distance: 94.6
click at [98, 149] on div "WC MUSIC CORP. 00392888203 P93725 6.25% [PERSON_NAME] MUSIC INC [EMAIL_ADDRESS]…" at bounding box center [431, 167] width 666 height 37
drag, startPoint x: 218, startPoint y: 197, endPoint x: 123, endPoint y: 193, distance: 95.2
click at [123, 207] on div "SONGS OF MADFUN 01052414205 P212BD [PERSON_NAME]" at bounding box center [436, 221] width 656 height 28
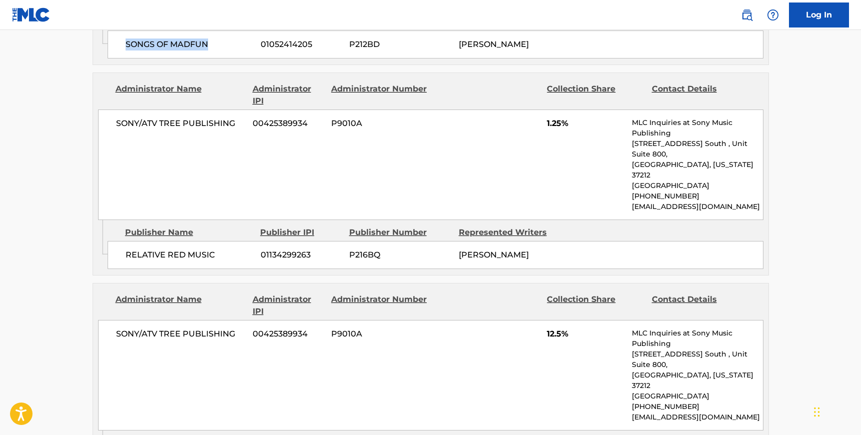
scroll to position [1586, 0]
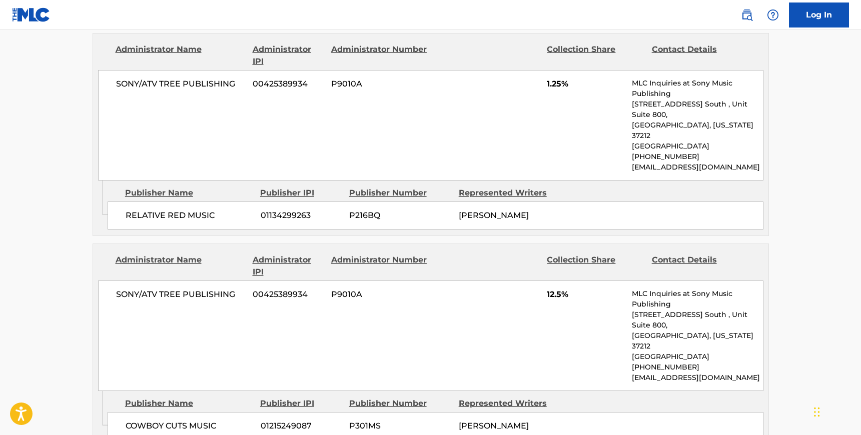
click at [235, 78] on span "SONY/ATV TREE PUBLISHING" at bounding box center [181, 84] width 130 height 12
drag, startPoint x: 235, startPoint y: 55, endPoint x: 127, endPoint y: 61, distance: 107.8
click at [127, 78] on span "SONY/ATV TREE PUBLISHING" at bounding box center [181, 84] width 130 height 12
drag, startPoint x: 126, startPoint y: 166, endPoint x: 217, endPoint y: 169, distance: 91.1
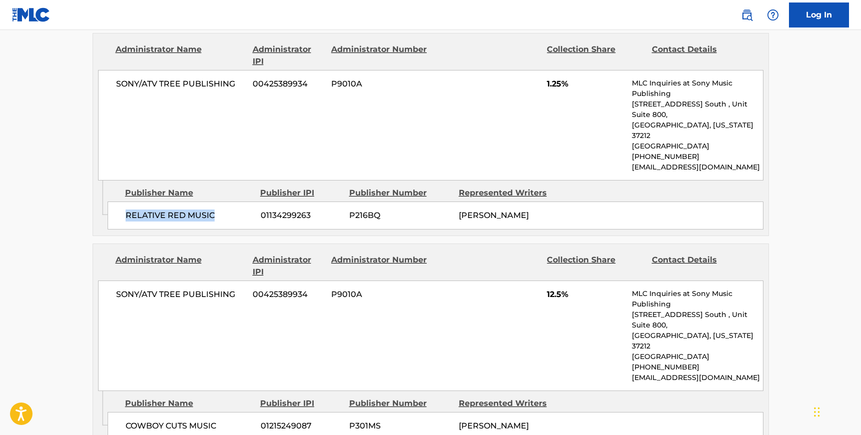
click at [217, 210] on span "RELATIVE RED MUSIC" at bounding box center [190, 216] width 128 height 12
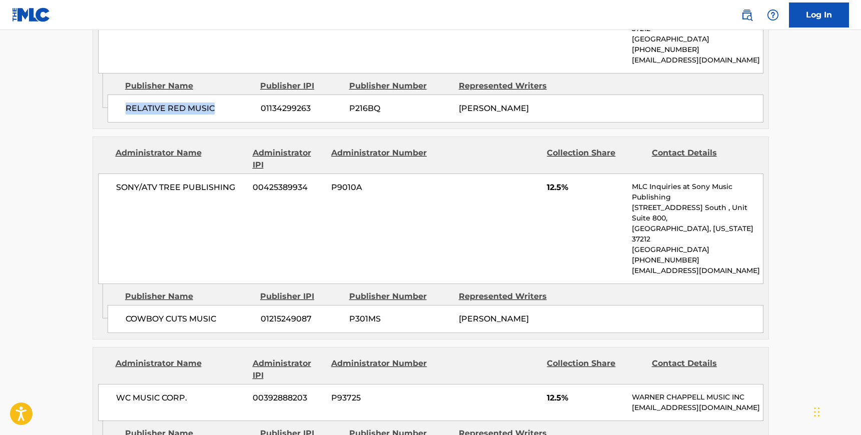
scroll to position [1699, 0]
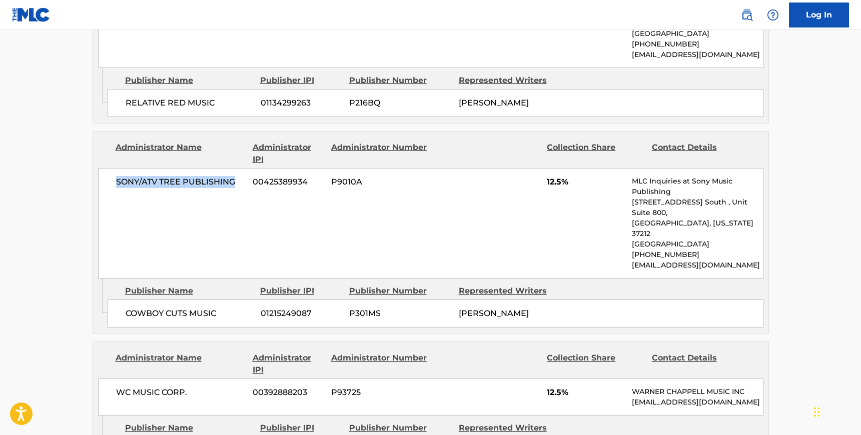
drag, startPoint x: 116, startPoint y: 134, endPoint x: 242, endPoint y: 139, distance: 125.7
click at [242, 176] on span "SONY/ATV TREE PUBLISHING" at bounding box center [181, 182] width 130 height 12
drag, startPoint x: 215, startPoint y: 245, endPoint x: 124, endPoint y: 242, distance: 91.1
click at [124, 300] on div "COWBOY CUTS MUSIC 01215249087 P301MS [PERSON_NAME]" at bounding box center [436, 314] width 656 height 28
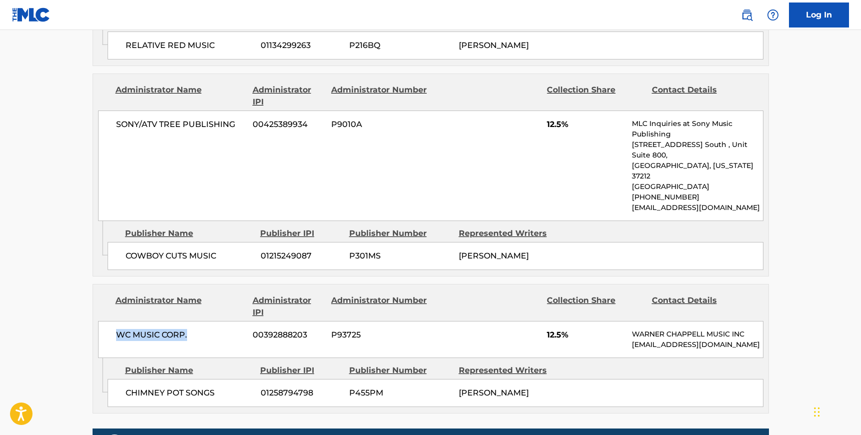
drag, startPoint x: 189, startPoint y: 265, endPoint x: 114, endPoint y: 265, distance: 75.6
click at [114, 321] on div "WC MUSIC CORP. 00392888203 P93725 12.5% [PERSON_NAME] MUSIC INC [EMAIL_ADDRESS]…" at bounding box center [431, 339] width 666 height 37
drag, startPoint x: 220, startPoint y: 321, endPoint x: 116, endPoint y: 320, distance: 104.6
click at [116, 379] on div "CHIMNEY POT SONGS 01258794798 P455PM [PERSON_NAME]" at bounding box center [436, 393] width 656 height 28
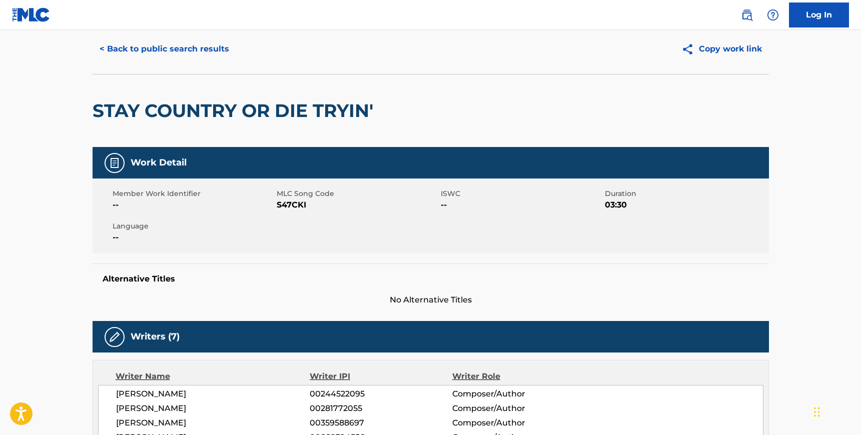
scroll to position [0, 0]
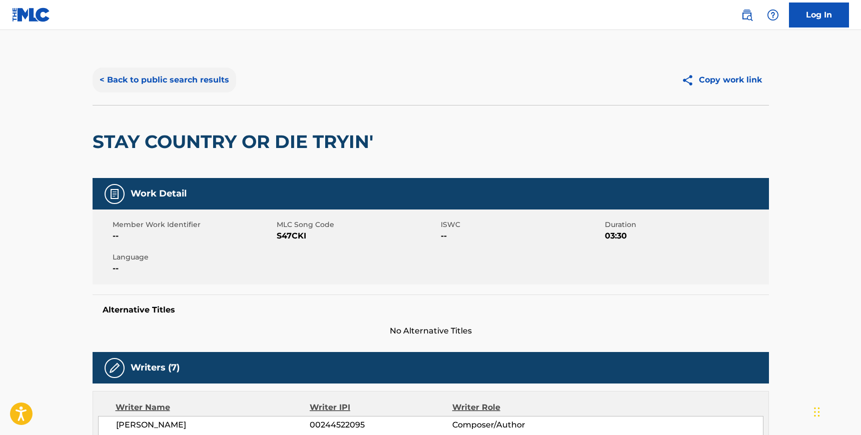
click at [138, 81] on button "< Back to public search results" at bounding box center [165, 80] width 144 height 25
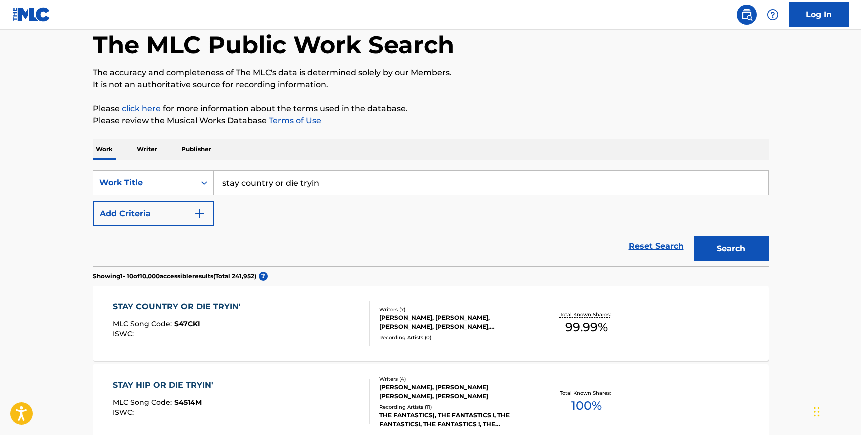
click at [262, 190] on input "stay country or die tryin" at bounding box center [491, 183] width 555 height 24
type input "castle"
click at [156, 208] on button "Add Criteria" at bounding box center [153, 214] width 121 height 25
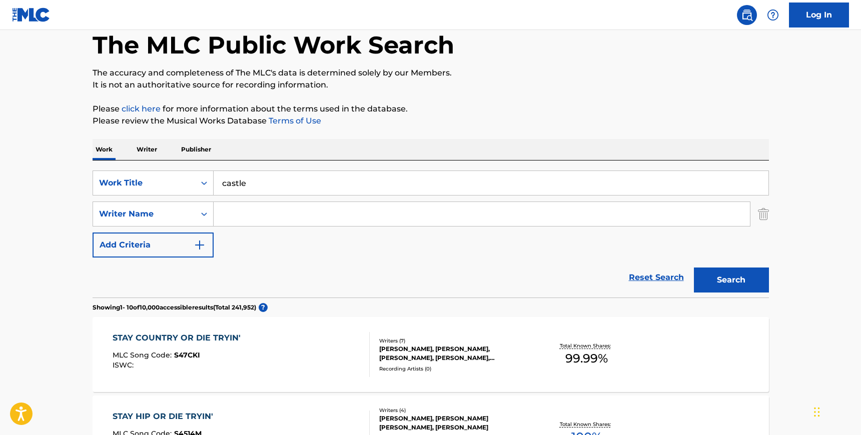
drag, startPoint x: 156, startPoint y: 208, endPoint x: 235, endPoint y: 206, distance: 78.6
click at [235, 209] on input "Search Form" at bounding box center [482, 214] width 536 height 24
type input "madison"
click at [694, 268] on button "Search" at bounding box center [731, 280] width 75 height 25
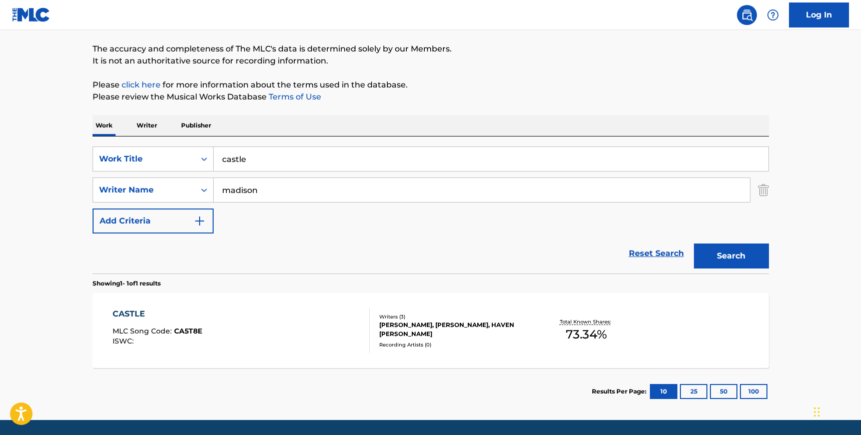
scroll to position [77, 0]
click at [317, 327] on div "CASTLE MLC Song Code : CA5T8E ISWC :" at bounding box center [241, 330] width 257 height 45
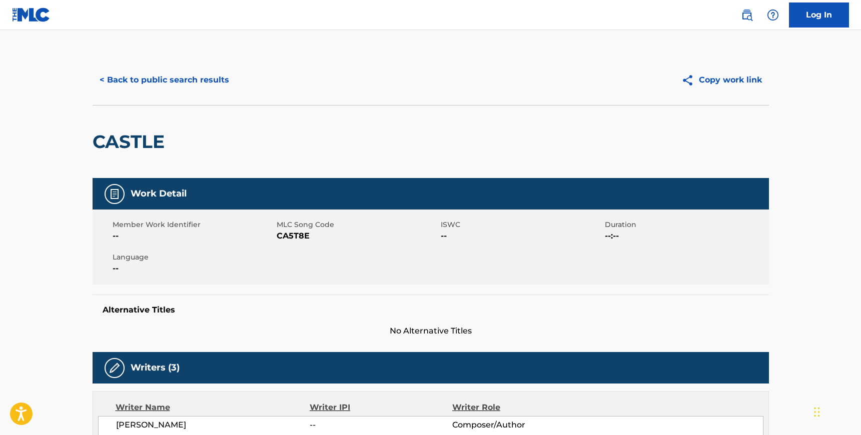
click at [299, 241] on span "CA5T8E" at bounding box center [358, 236] width 162 height 12
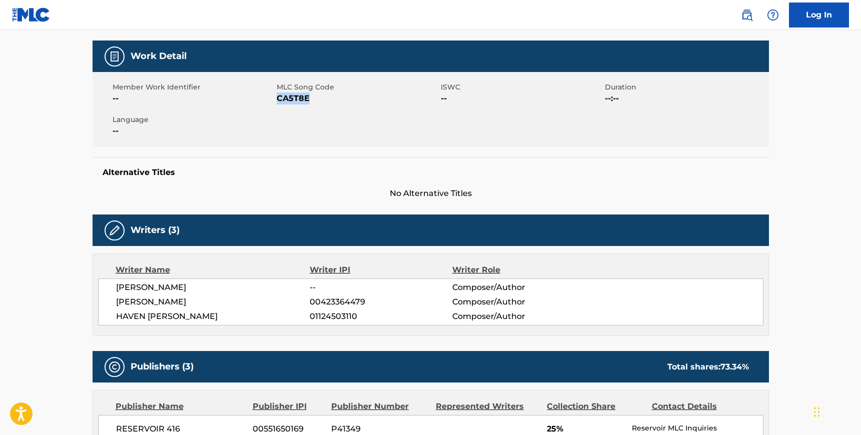
scroll to position [140, 0]
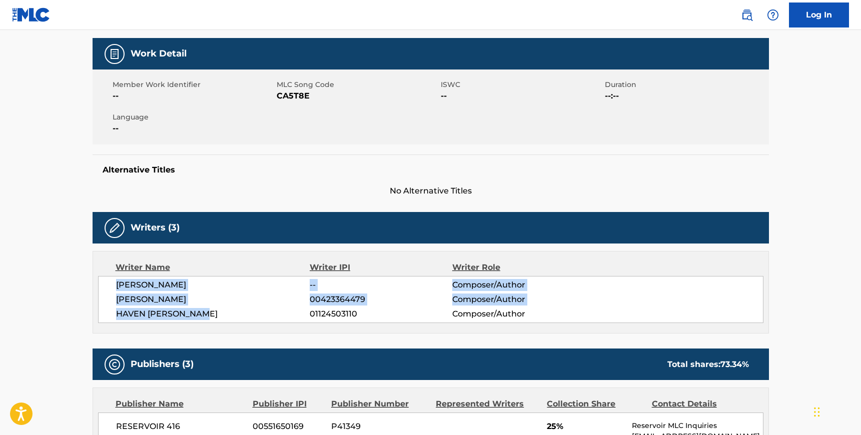
drag, startPoint x: 209, startPoint y: 313, endPoint x: 114, endPoint y: 281, distance: 100.6
click at [114, 281] on div "[PERSON_NAME] -- Composer/Author [PERSON_NAME] 00423364479 Composer/Author [PER…" at bounding box center [431, 299] width 666 height 47
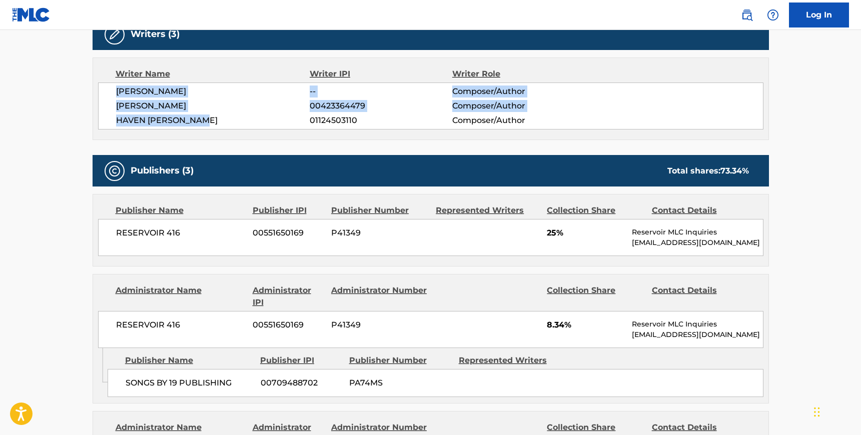
scroll to position [336, 0]
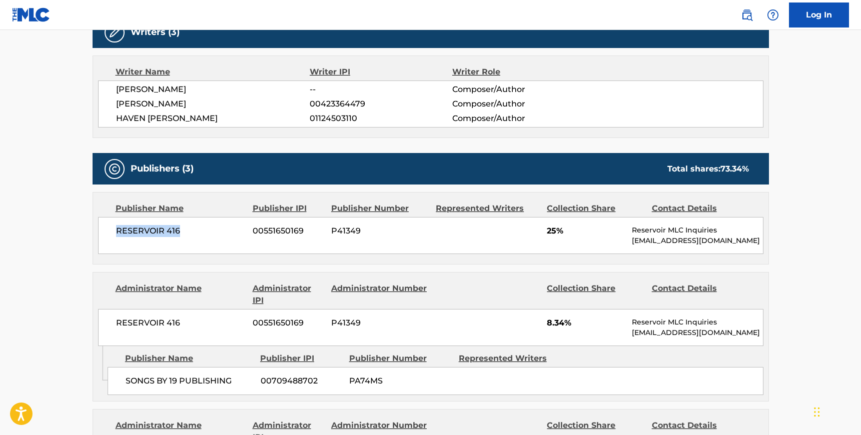
drag, startPoint x: 183, startPoint y: 229, endPoint x: 117, endPoint y: 227, distance: 66.6
click at [117, 227] on span "RESERVOIR 416" at bounding box center [181, 231] width 130 height 12
drag, startPoint x: 180, startPoint y: 326, endPoint x: 114, endPoint y: 322, distance: 65.6
click at [114, 322] on div "RESERVOIR 416 00551650169 P41349 8.34% Reservoir MLC Inquiries [EMAIL_ADDRESS][…" at bounding box center [431, 327] width 666 height 37
drag, startPoint x: 231, startPoint y: 381, endPoint x: 124, endPoint y: 377, distance: 107.6
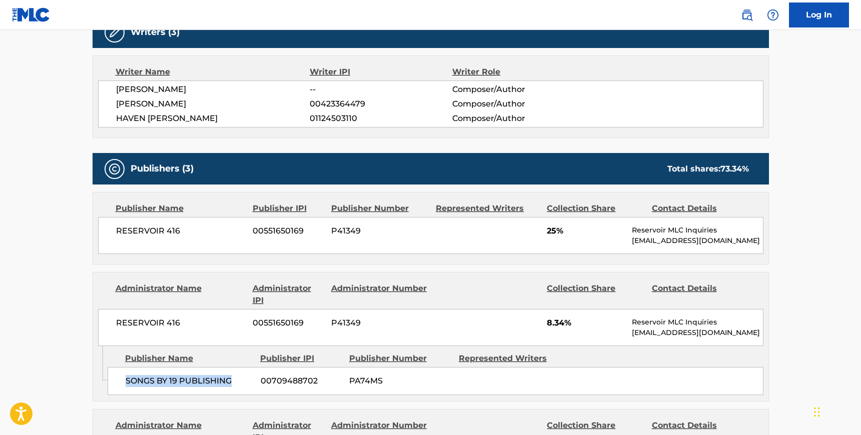
click at [124, 377] on div "SONGS BY 19 PUBLISHING 00709488702 PA74MS" at bounding box center [436, 381] width 656 height 28
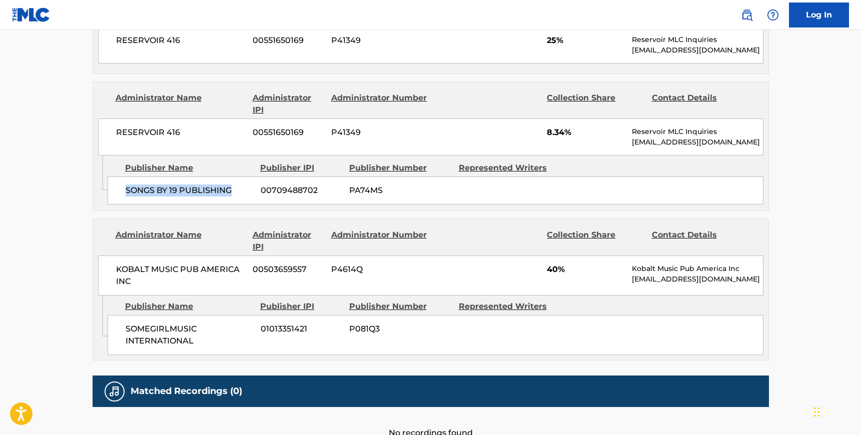
scroll to position [527, 0]
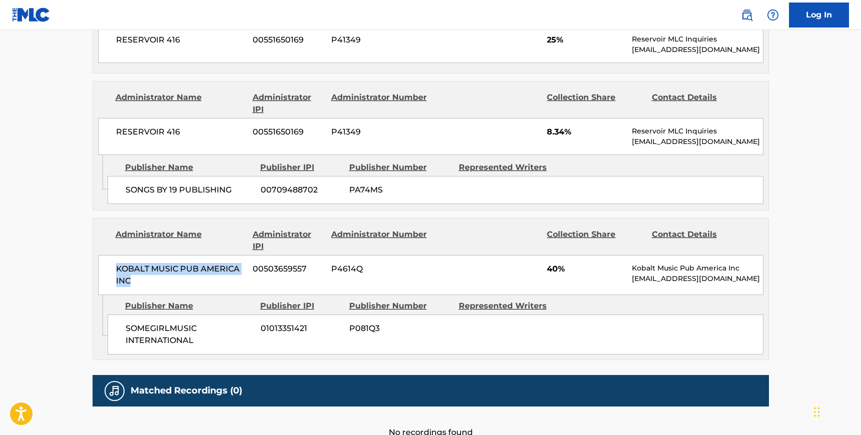
drag, startPoint x: 132, startPoint y: 278, endPoint x: 112, endPoint y: 268, distance: 22.4
click at [112, 268] on div "KOBALT MUSIC PUB AMERICA INC 00503659557 P4614Q 40% Kobalt Music Pub America In…" at bounding box center [431, 275] width 666 height 40
drag, startPoint x: 200, startPoint y: 333, endPoint x: 124, endPoint y: 326, distance: 75.9
click at [124, 326] on div "SOMEGIRLMUSIC INTERNATIONAL 01013351421 P081Q3" at bounding box center [436, 335] width 656 height 40
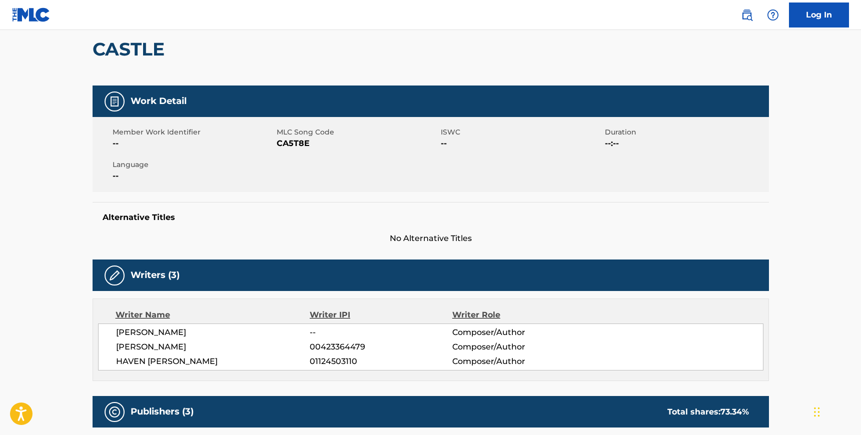
scroll to position [0, 0]
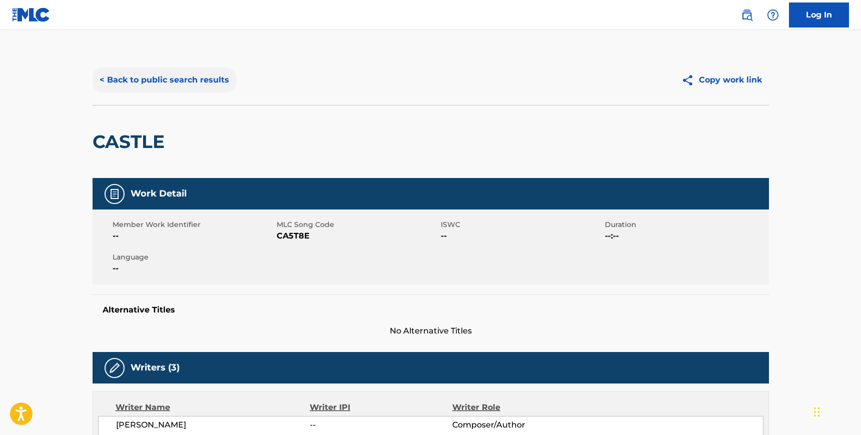
click at [116, 80] on button "< Back to public search results" at bounding box center [165, 80] width 144 height 25
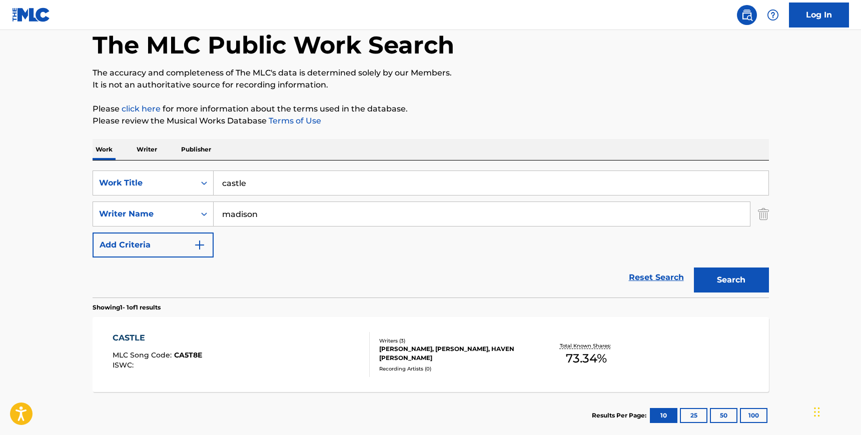
click at [240, 185] on input "castle" at bounding box center [491, 183] width 555 height 24
paste input "[PERSON_NAME]"
click at [764, 216] on img "Search Form" at bounding box center [763, 214] width 11 height 25
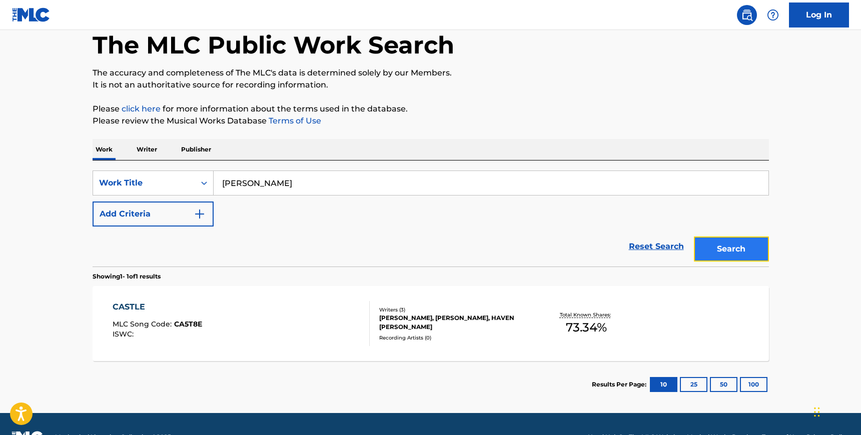
click at [745, 249] on button "Search" at bounding box center [731, 249] width 75 height 25
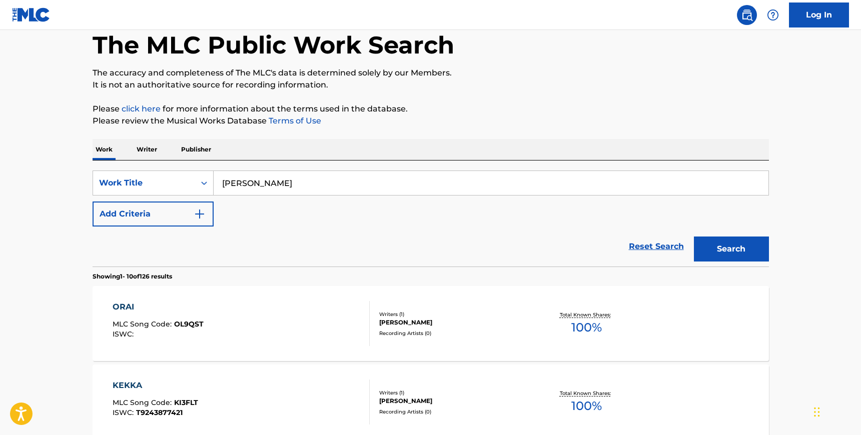
click at [266, 182] on input "[PERSON_NAME]" at bounding box center [491, 183] width 555 height 24
paste input "EKKAOORAI"
type input "KEKKAOORAI"
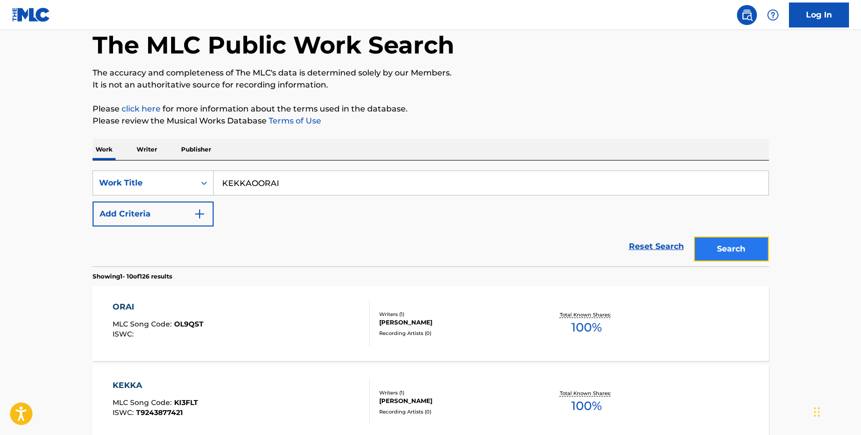
click at [731, 255] on button "Search" at bounding box center [731, 249] width 75 height 25
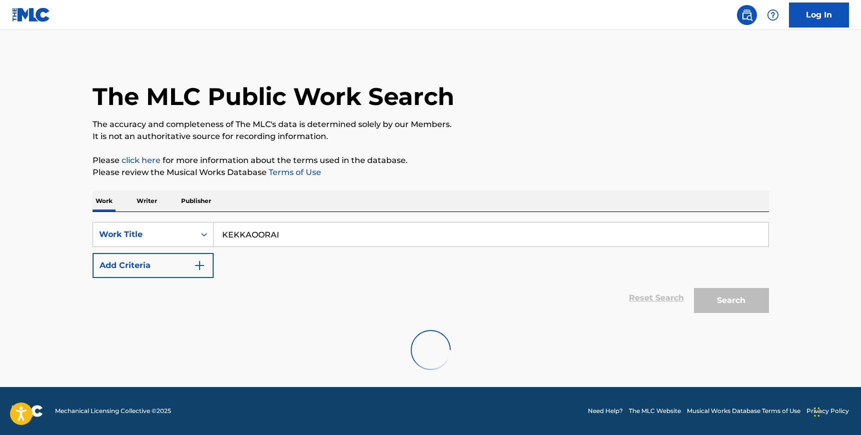
scroll to position [0, 0]
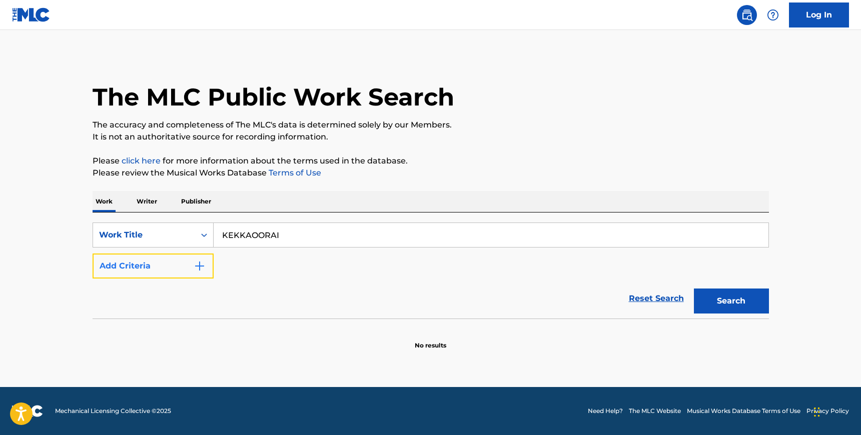
click at [171, 270] on button "Add Criteria" at bounding box center [153, 266] width 121 height 25
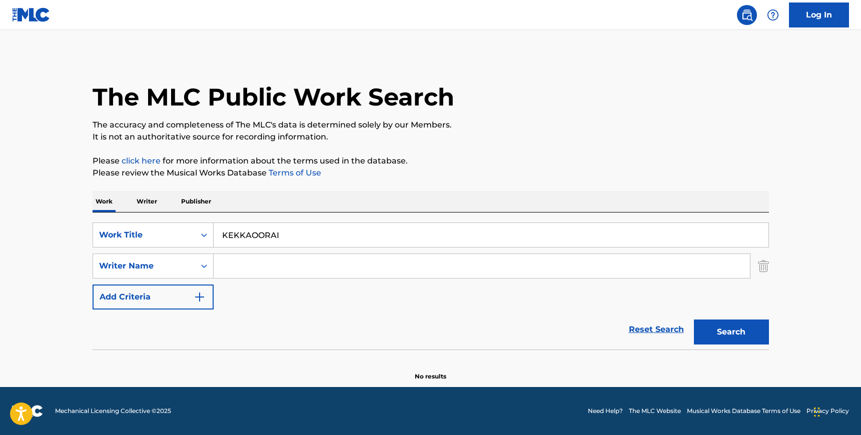
click at [260, 270] on input "Search Form" at bounding box center [482, 266] width 536 height 24
type input "[PERSON_NAME]"
click at [293, 237] on input "KEKKAOORAI" at bounding box center [491, 235] width 555 height 24
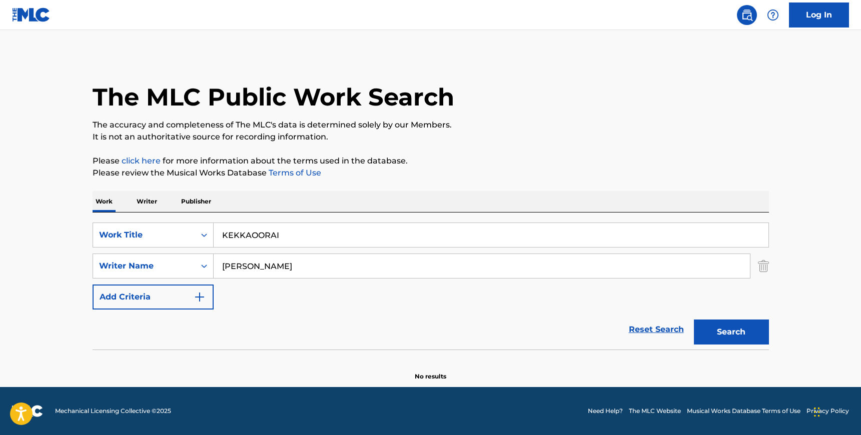
type input "d"
type input "si [PERSON_NAME]"
click at [694, 320] on button "Search" at bounding box center [731, 332] width 75 height 25
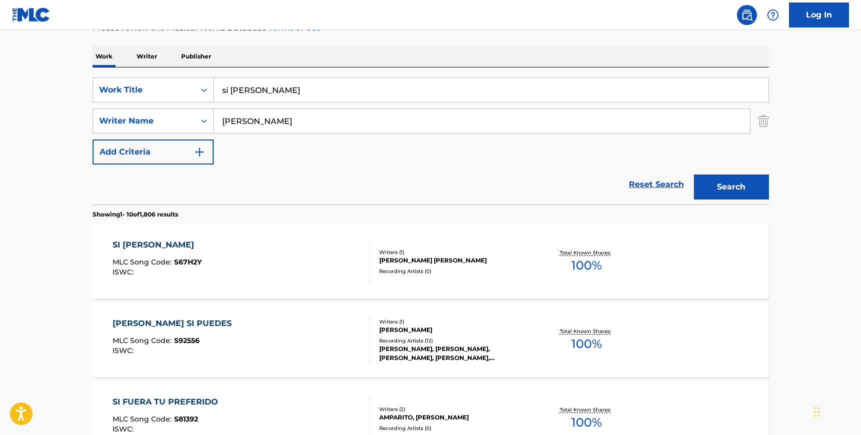
scroll to position [161, 0]
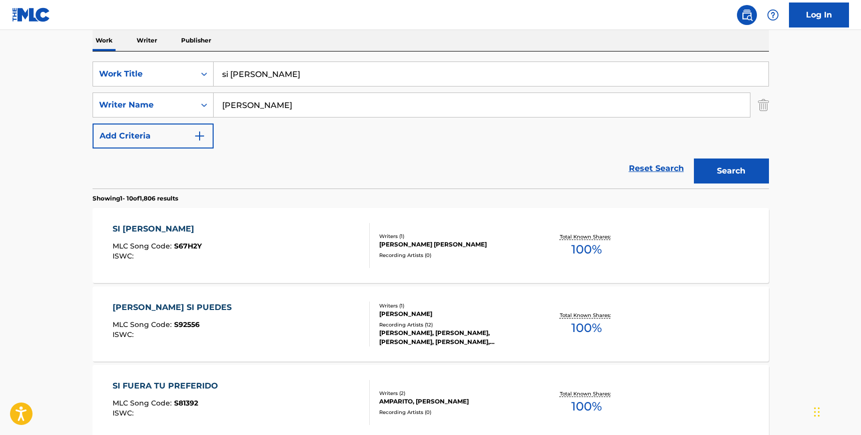
click at [331, 247] on div "SI [PERSON_NAME] MLC Song Code : S67H2Y ISWC :" at bounding box center [241, 245] width 257 height 45
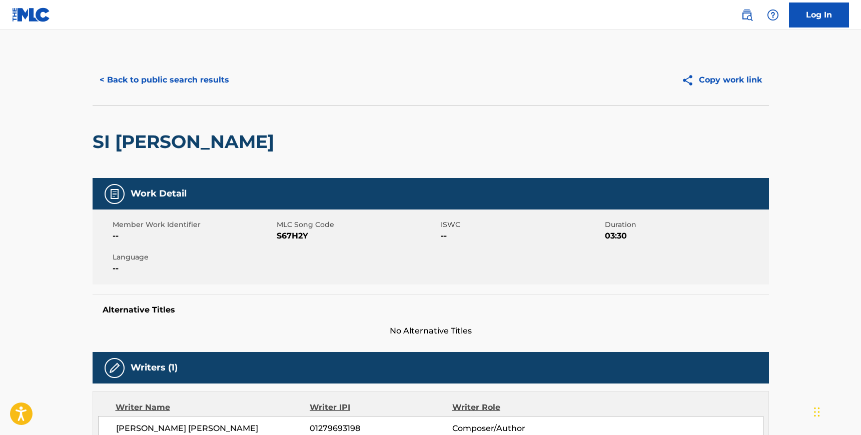
click at [298, 235] on span "S67H2Y" at bounding box center [358, 236] width 162 height 12
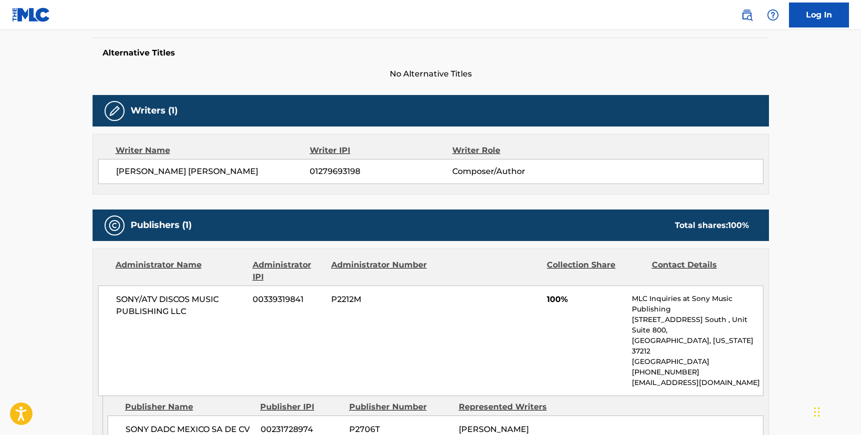
scroll to position [263, 0]
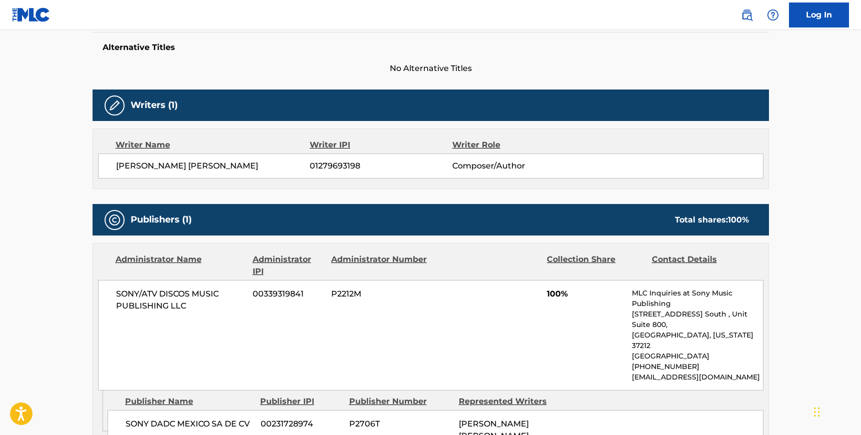
drag, startPoint x: 255, startPoint y: 165, endPoint x: 109, endPoint y: 167, distance: 145.6
click at [109, 167] on div "[PERSON_NAME] [PERSON_NAME] 01279693198 Composer/Author" at bounding box center [431, 166] width 666 height 25
drag, startPoint x: 191, startPoint y: 305, endPoint x: 115, endPoint y: 292, distance: 77.7
click at [115, 292] on div "SONY/ATV DISCOS MUSIC PUBLISHING LLC 00339319841 P2212M 100% MLC Inquiries at S…" at bounding box center [431, 335] width 666 height 111
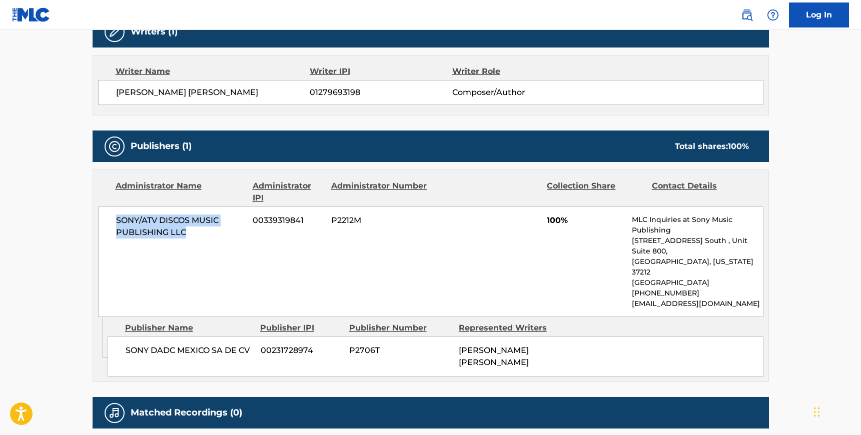
scroll to position [342, 0]
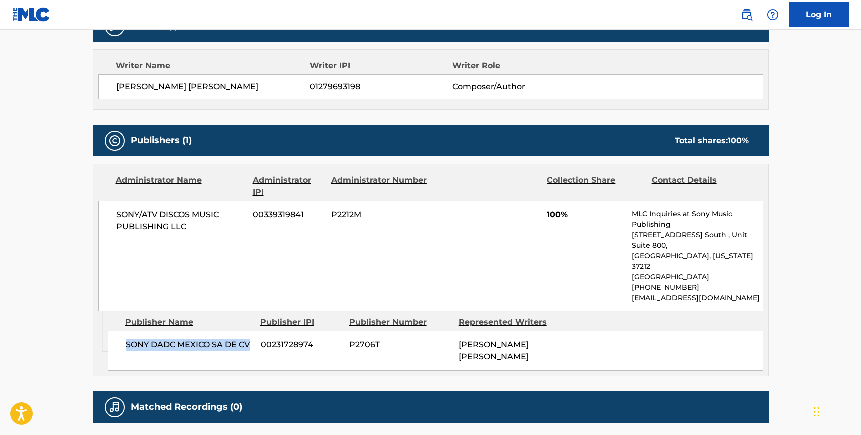
drag, startPoint x: 251, startPoint y: 319, endPoint x: 123, endPoint y: 323, distance: 128.2
click at [123, 331] on div "SONY DADC MEXICO SA DE CV 00231728974 P2706T [PERSON_NAME] [PERSON_NAME]" at bounding box center [436, 351] width 656 height 40
